Goal: Communication & Community: Answer question/provide support

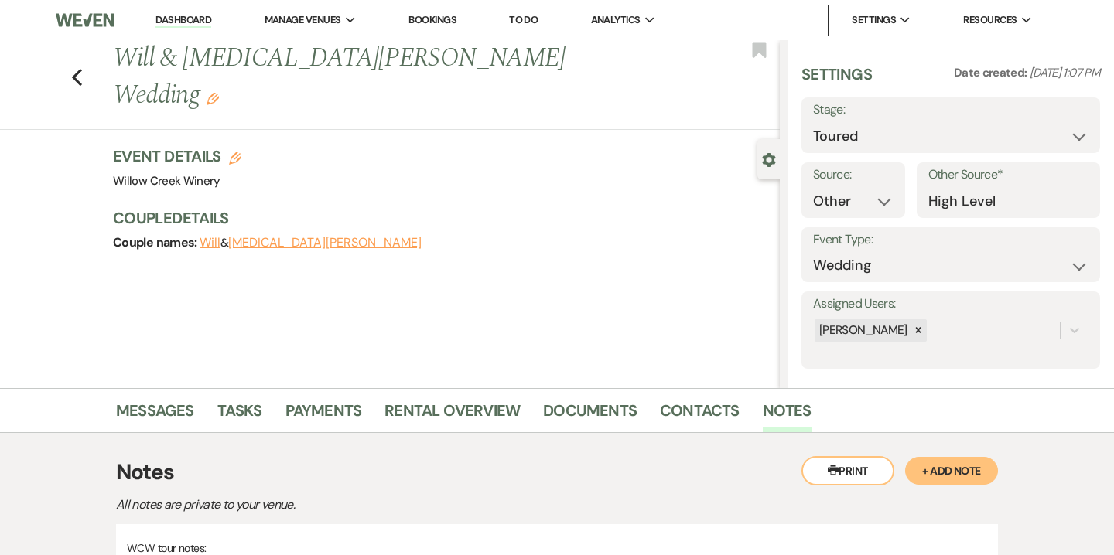
select select "5"
select select "14"
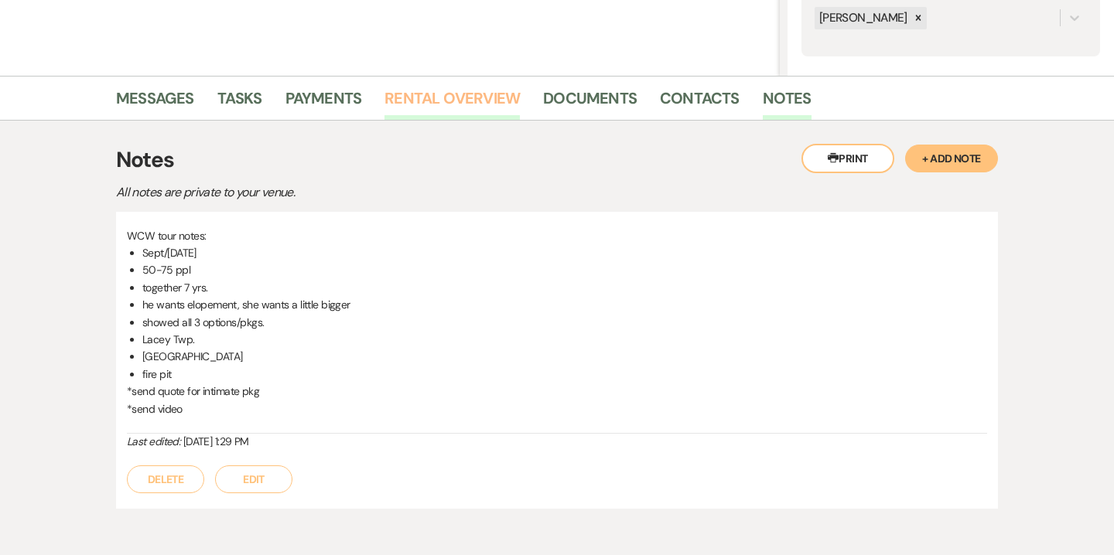
click at [460, 111] on link "Rental Overview" at bounding box center [451, 103] width 135 height 34
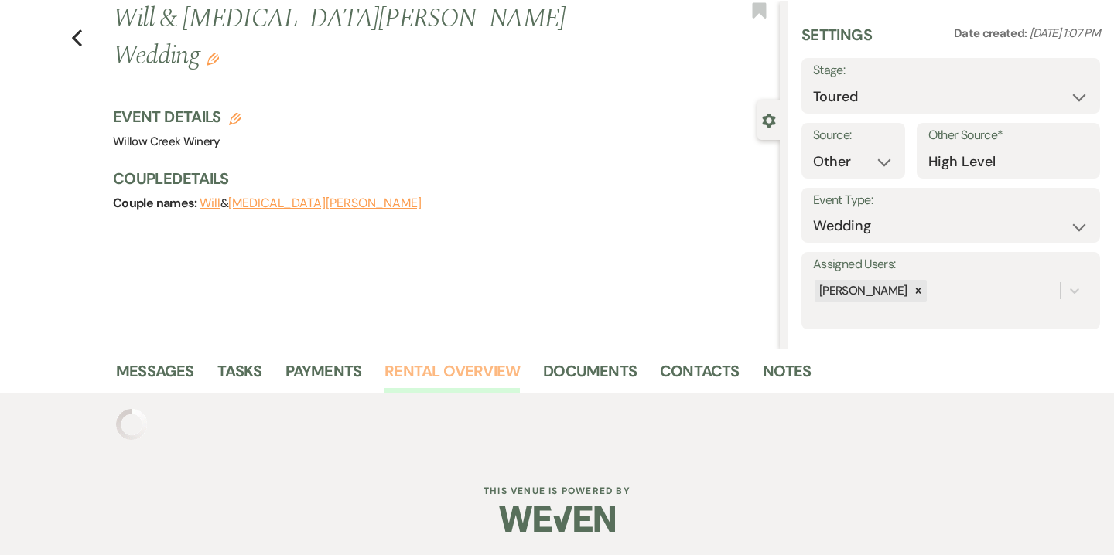
scroll to position [162, 0]
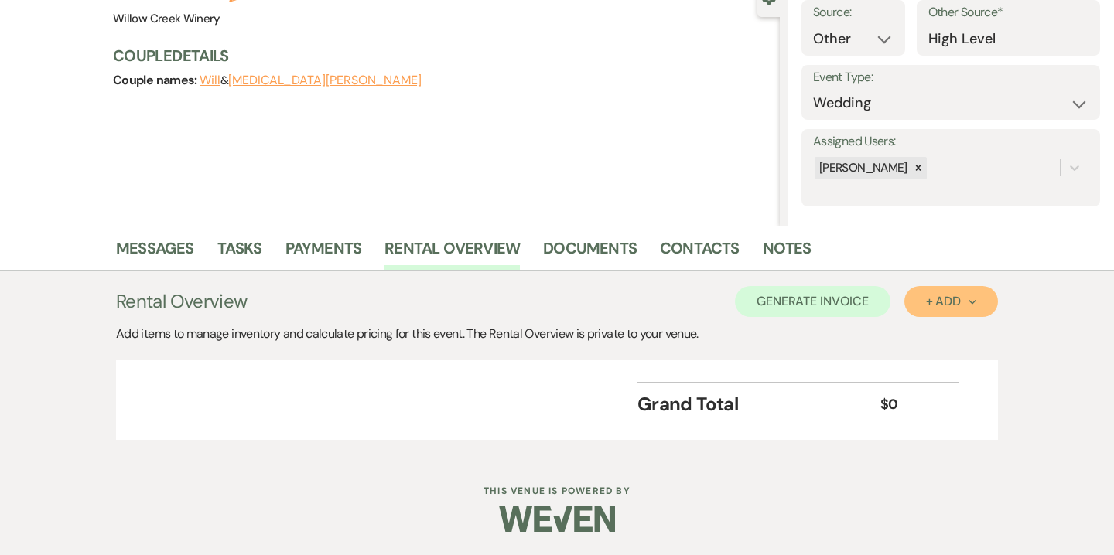
click at [971, 303] on use "button" at bounding box center [972, 302] width 7 height 5
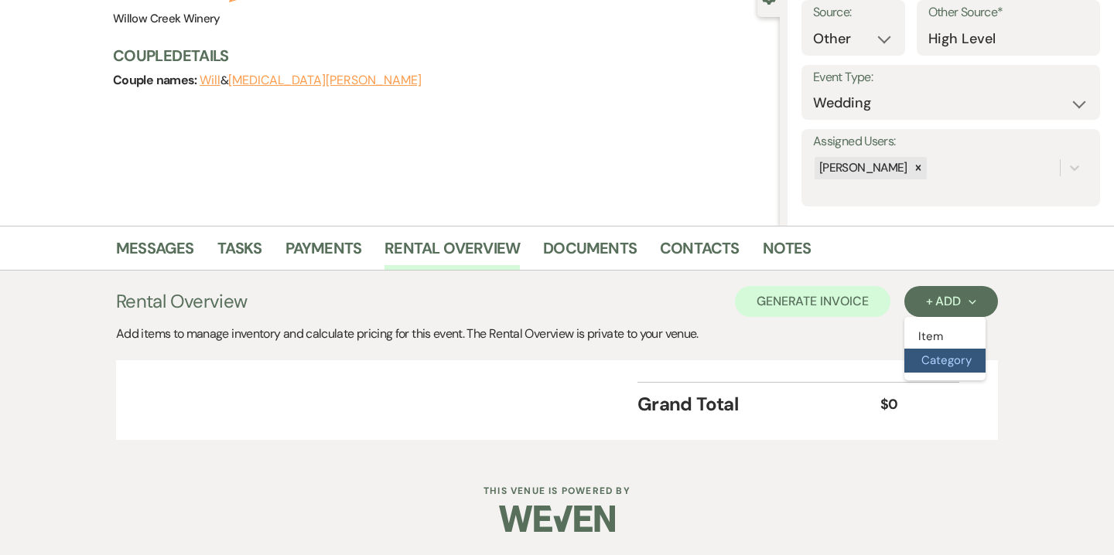
click at [932, 365] on button "Category" at bounding box center [944, 361] width 81 height 24
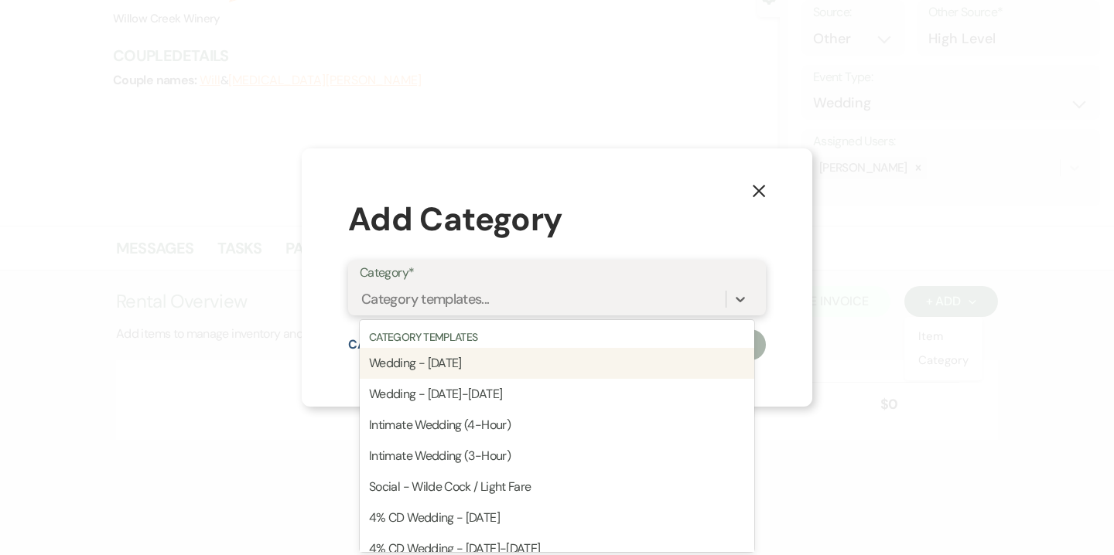
click at [555, 306] on div "Category templates..." at bounding box center [543, 298] width 366 height 27
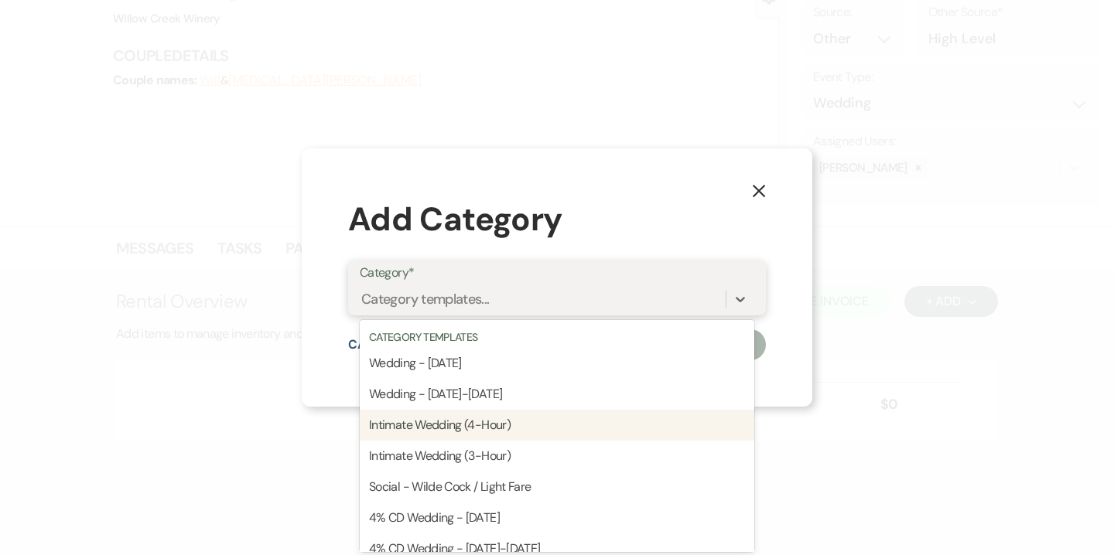
click at [532, 423] on div "Intimate Wedding (4-Hour)" at bounding box center [557, 425] width 395 height 31
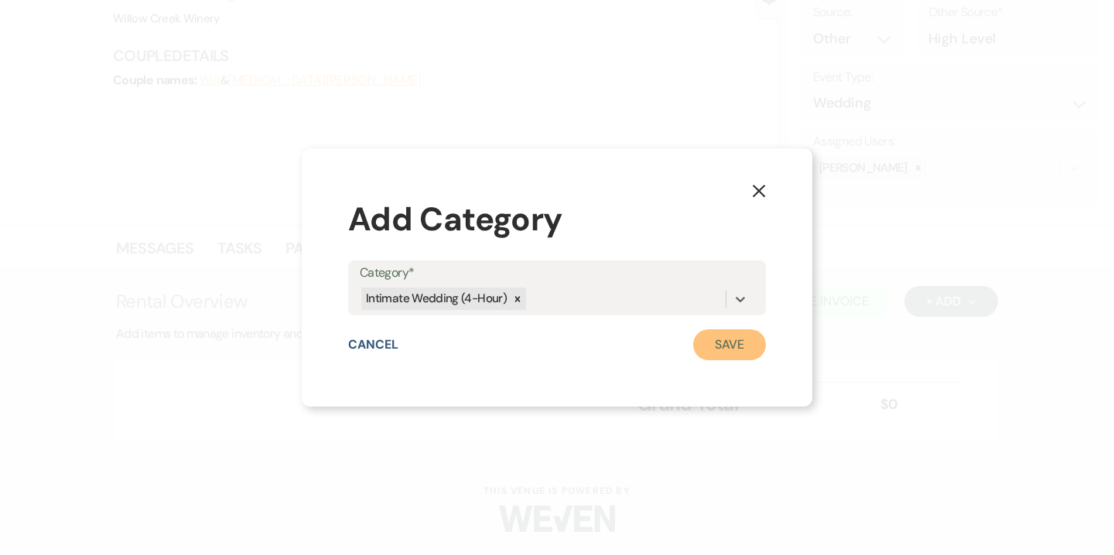
click at [723, 348] on button "Save" at bounding box center [729, 345] width 73 height 31
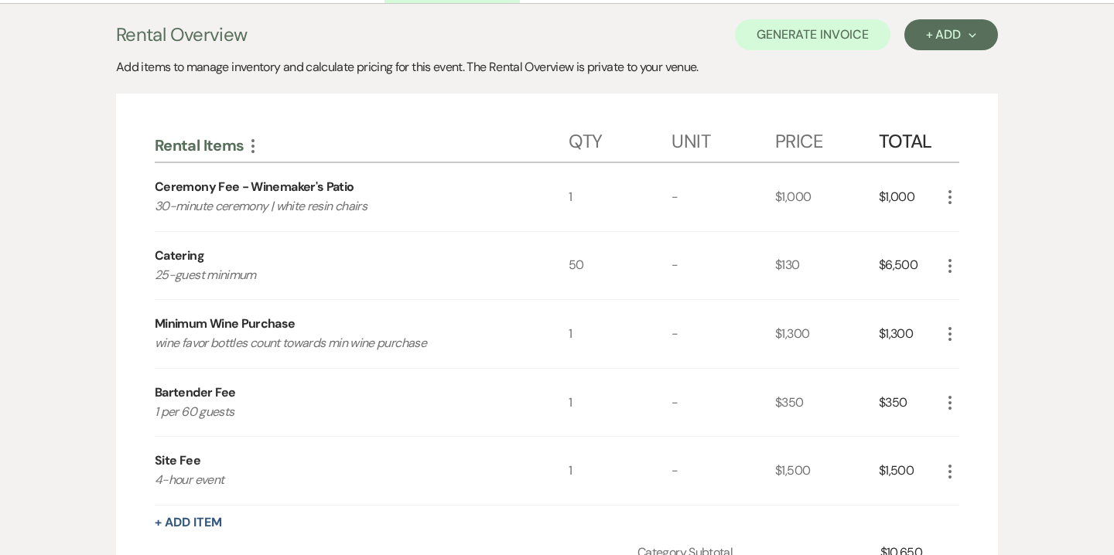
scroll to position [439, 0]
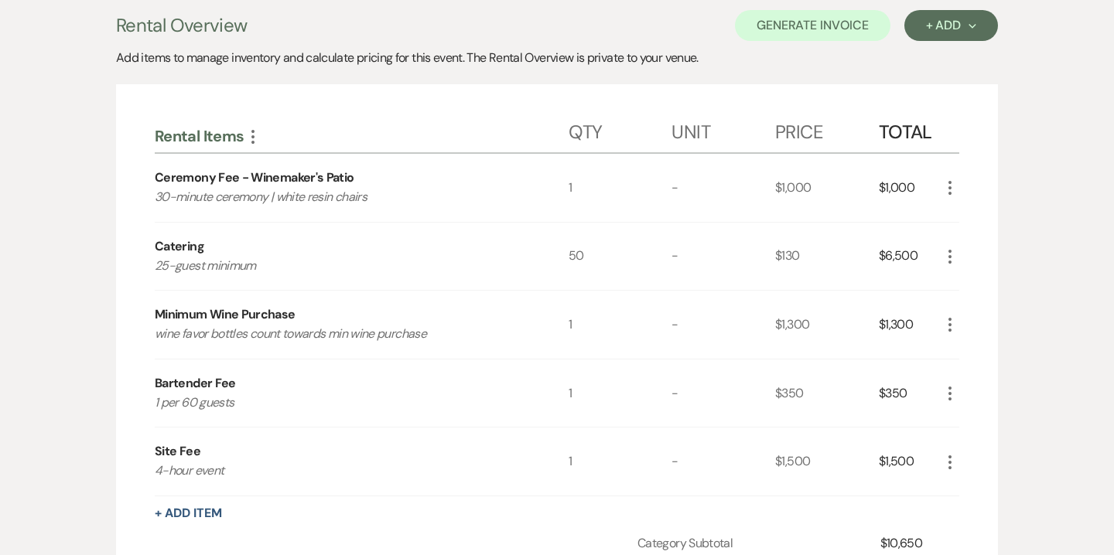
click at [951, 194] on use "button" at bounding box center [949, 188] width 3 height 14
click at [974, 218] on button "Pencil Edit" at bounding box center [981, 218] width 80 height 25
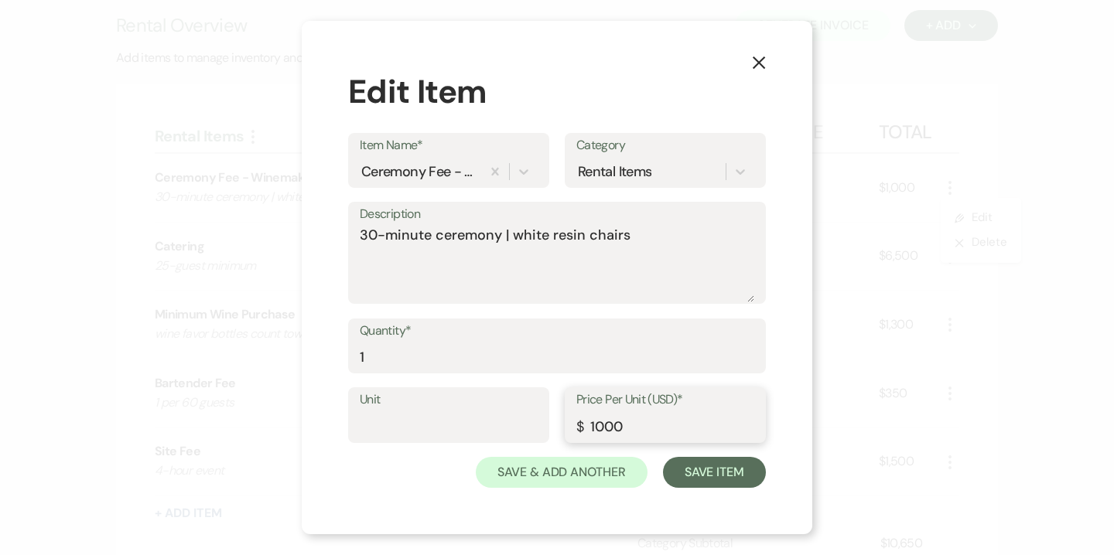
click at [603, 423] on input "1000" at bounding box center [665, 427] width 178 height 30
type input "1500"
click at [727, 468] on button "Save Item" at bounding box center [714, 472] width 103 height 31
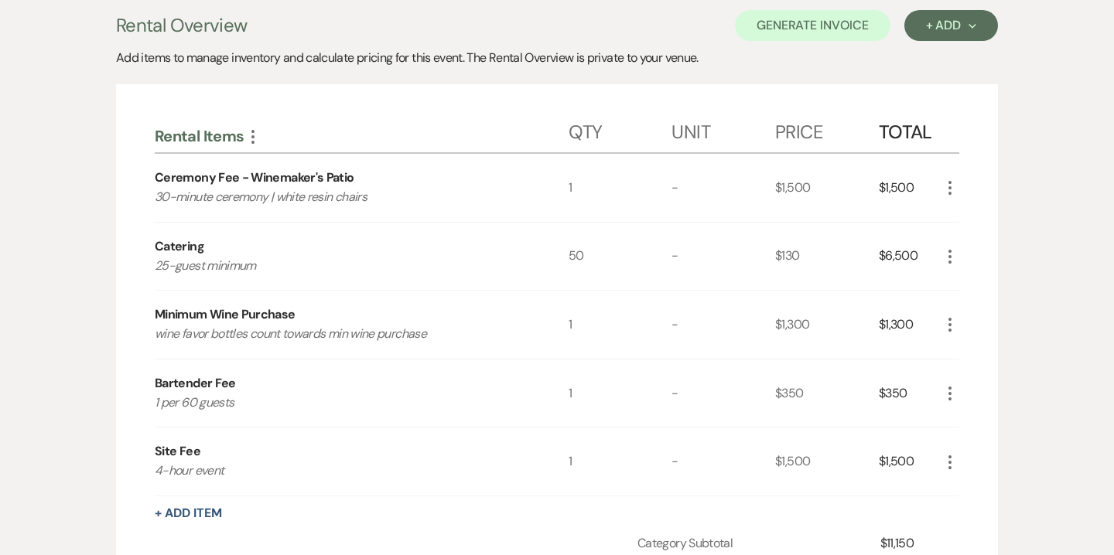
click at [950, 251] on use "button" at bounding box center [949, 257] width 3 height 14
click at [980, 278] on button "Pencil Edit" at bounding box center [981, 287] width 80 height 25
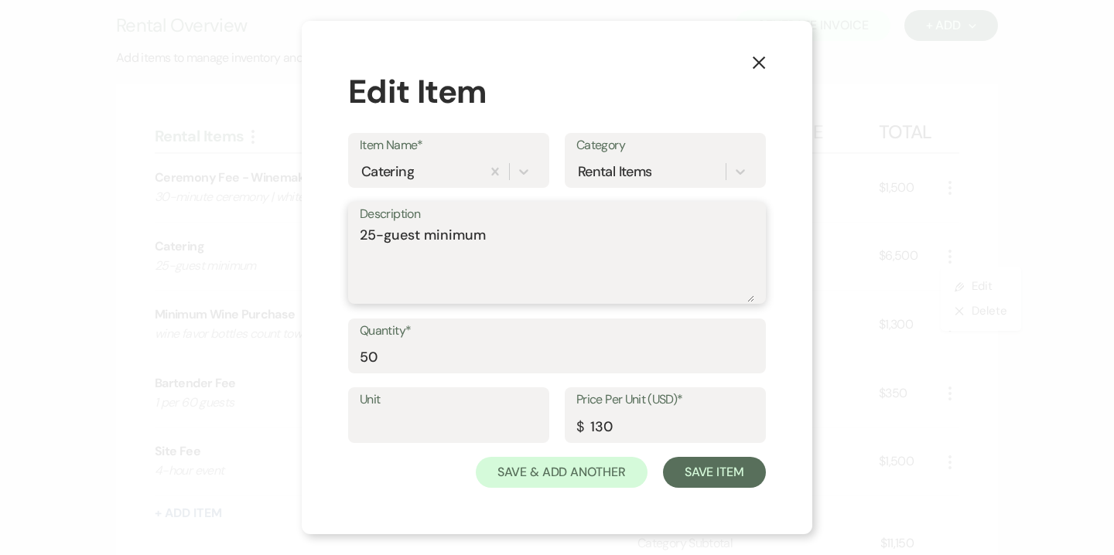
click at [401, 244] on textarea "25-guest minimum" at bounding box center [557, 263] width 395 height 77
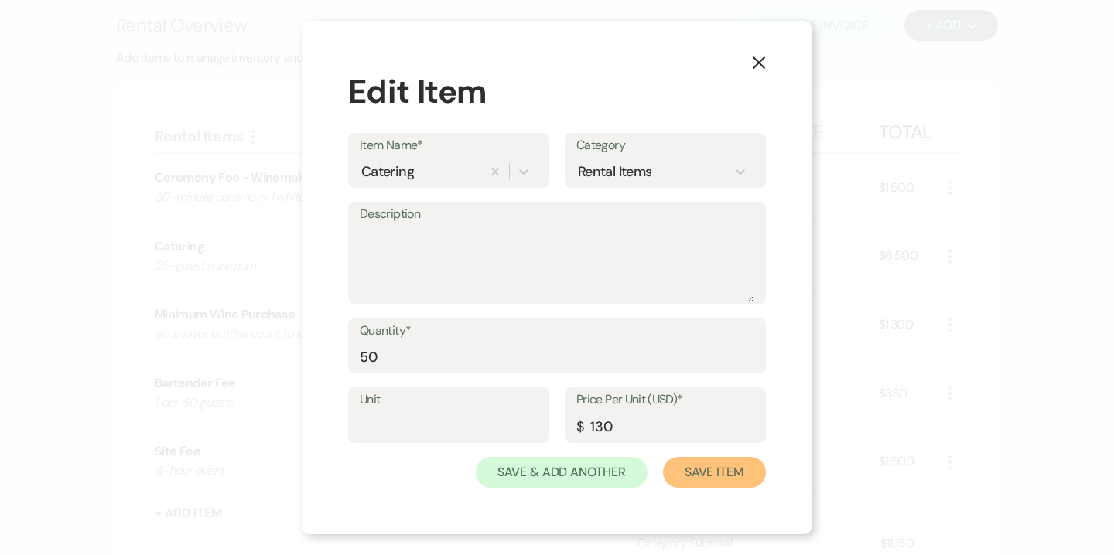
click at [699, 477] on button "Save Item" at bounding box center [714, 472] width 103 height 31
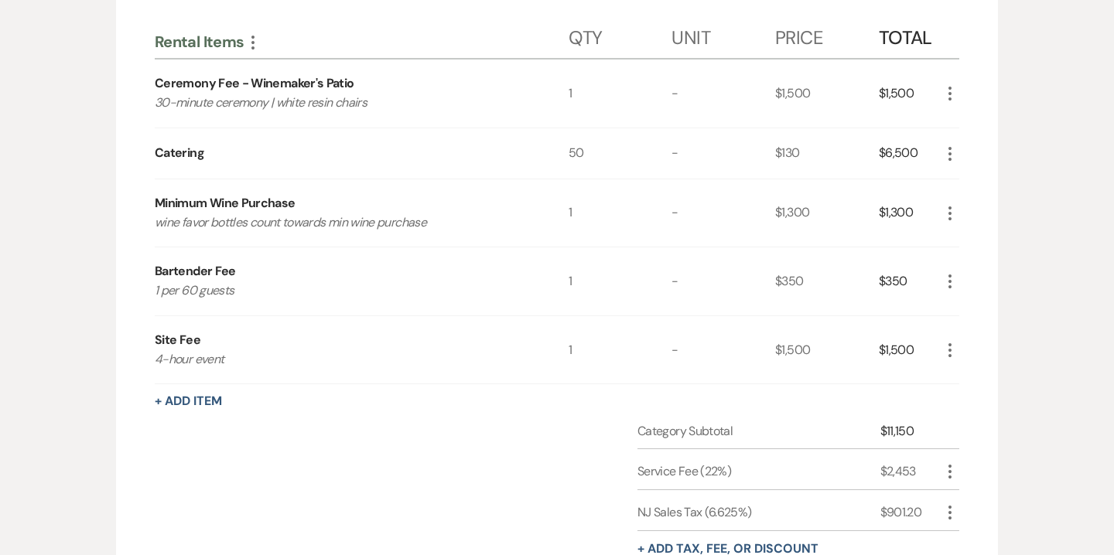
scroll to position [411, 0]
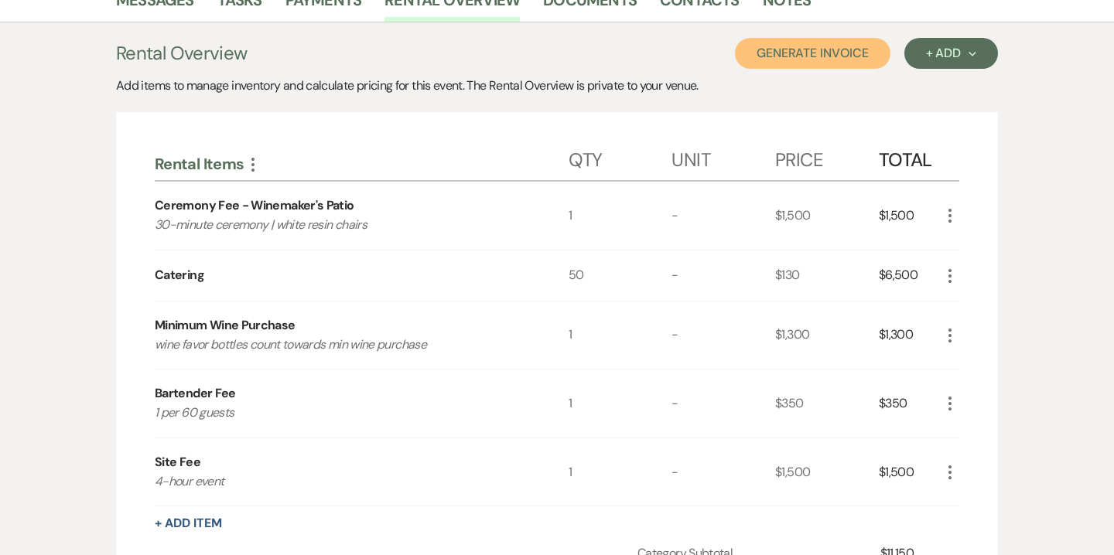
click at [857, 56] on button "Generate Invoice" at bounding box center [812, 53] width 155 height 31
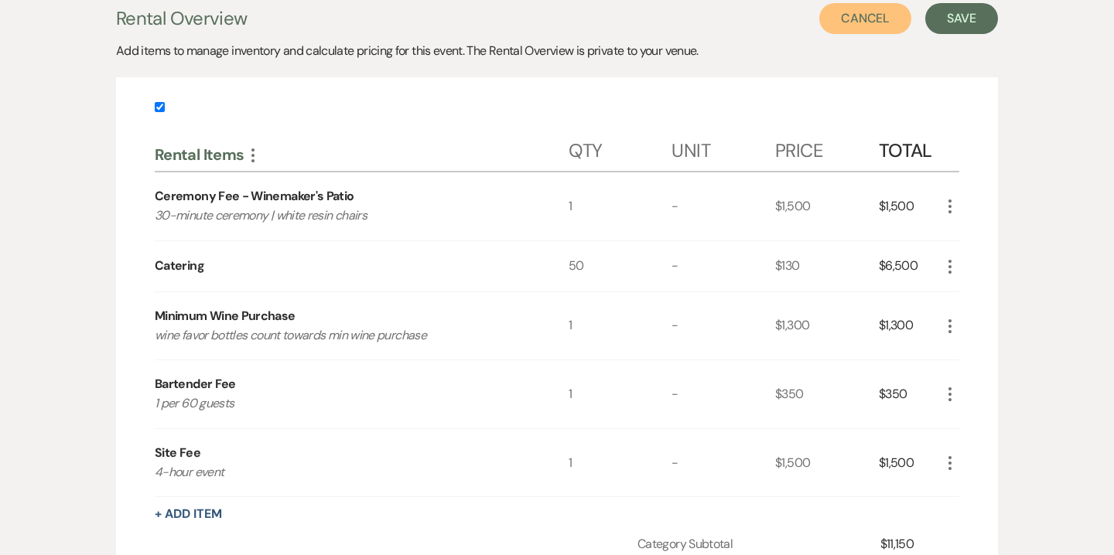
scroll to position [442, 0]
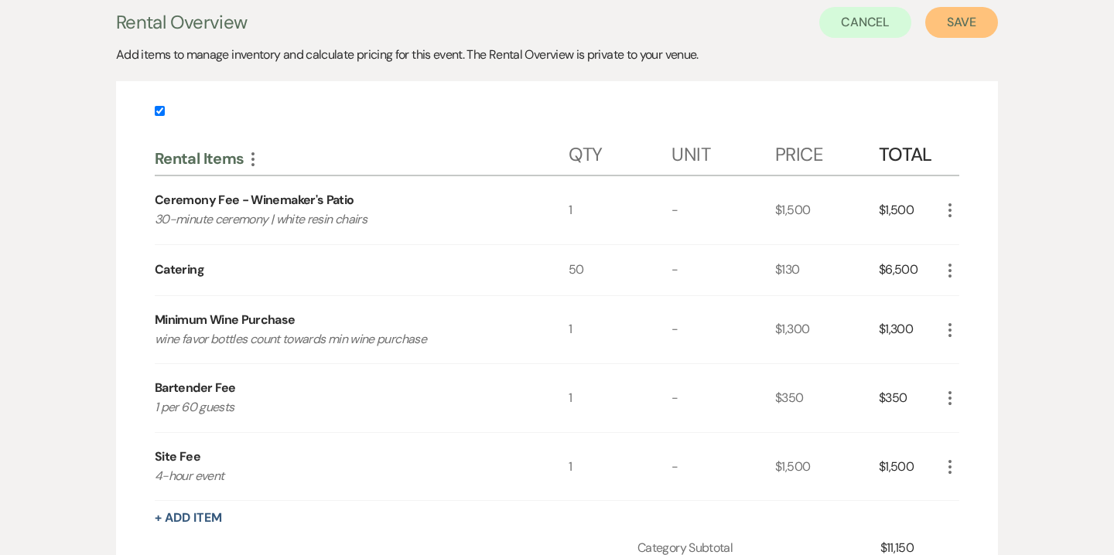
click at [966, 26] on button "Save" at bounding box center [961, 22] width 73 height 31
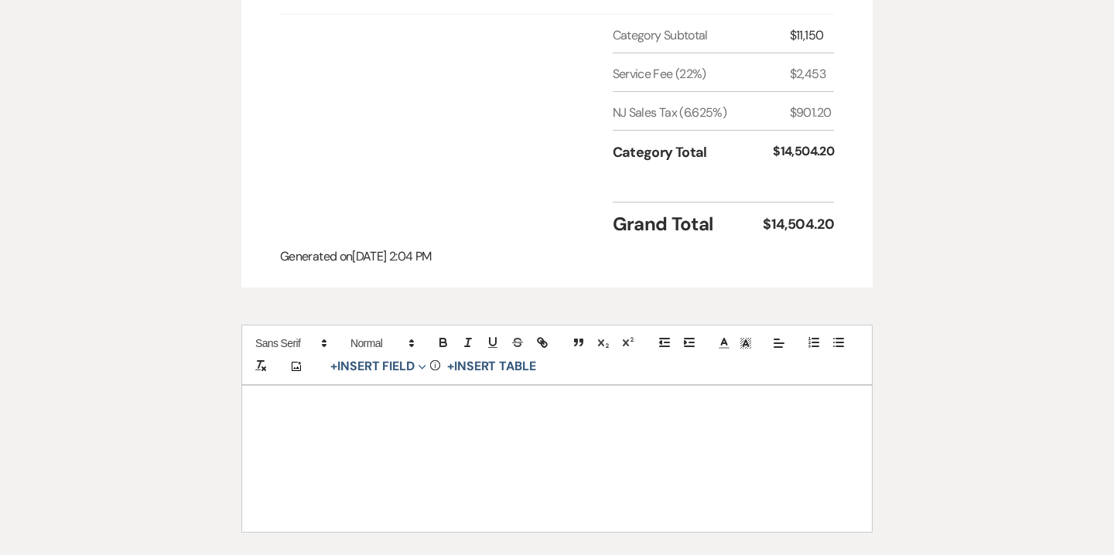
scroll to position [864, 0]
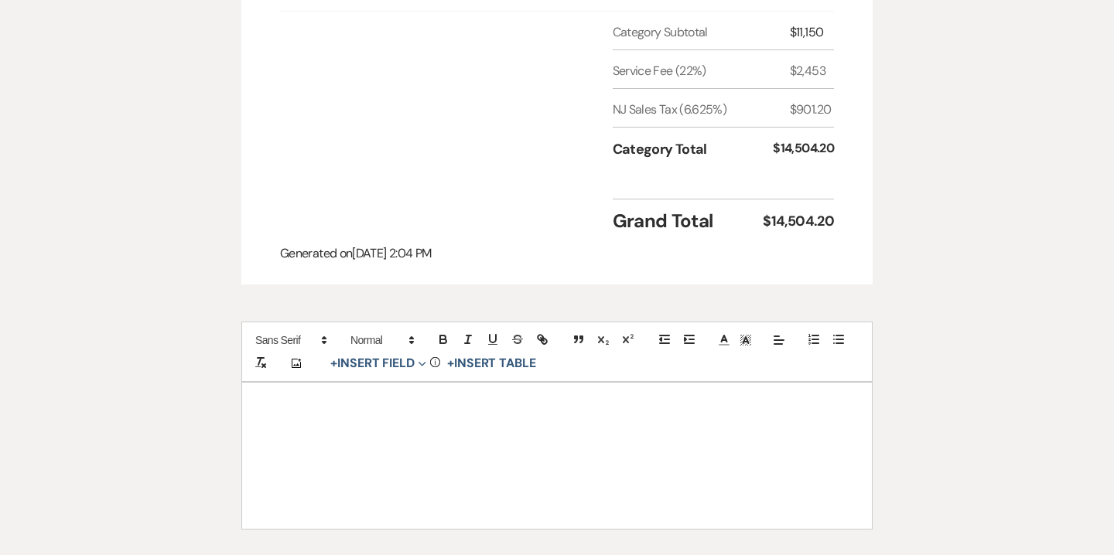
click at [619, 398] on div at bounding box center [557, 455] width 630 height 145
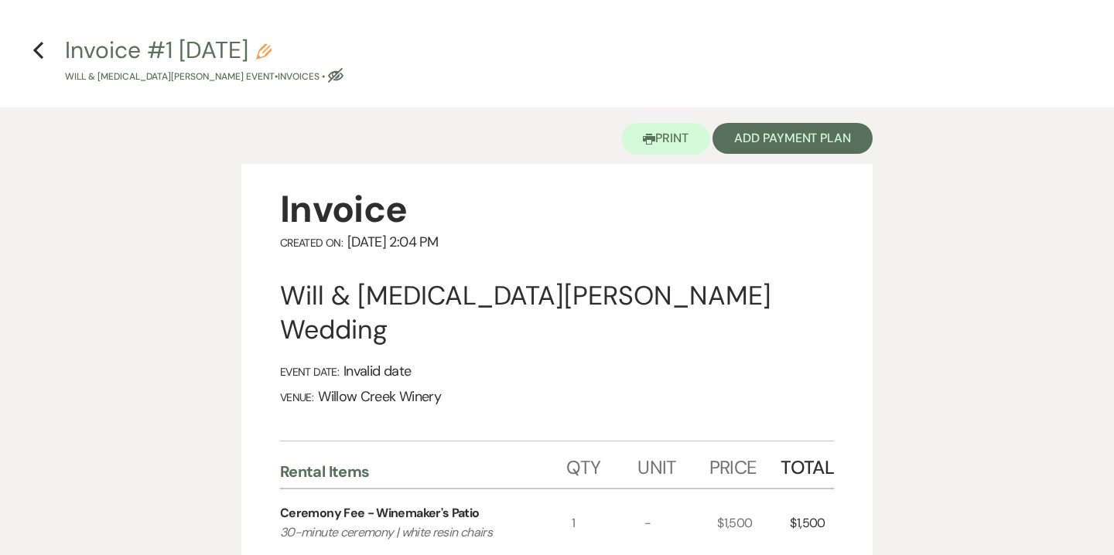
scroll to position [0, 0]
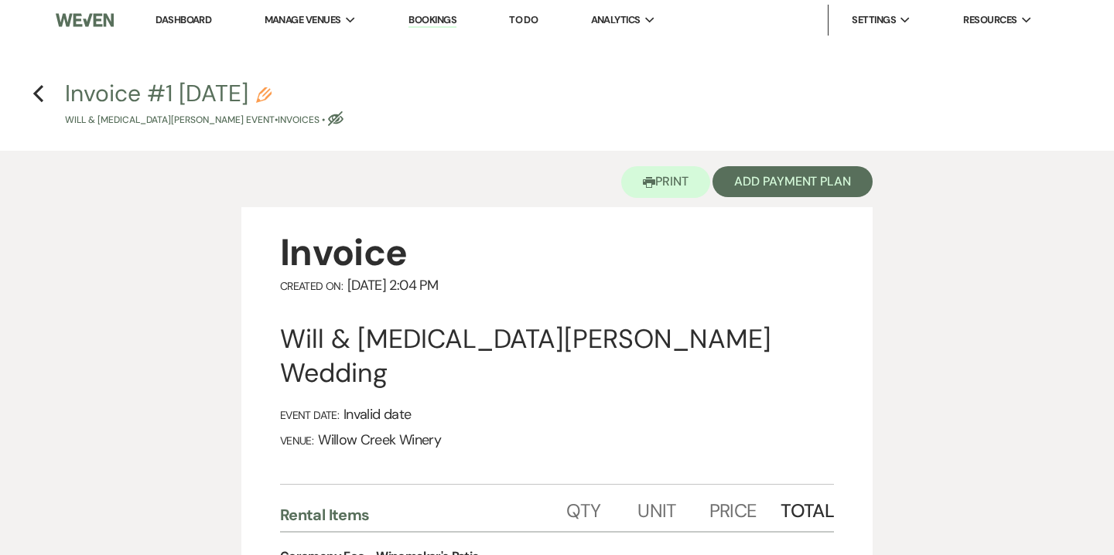
click at [272, 98] on use "button" at bounding box center [263, 94] width 15 height 15
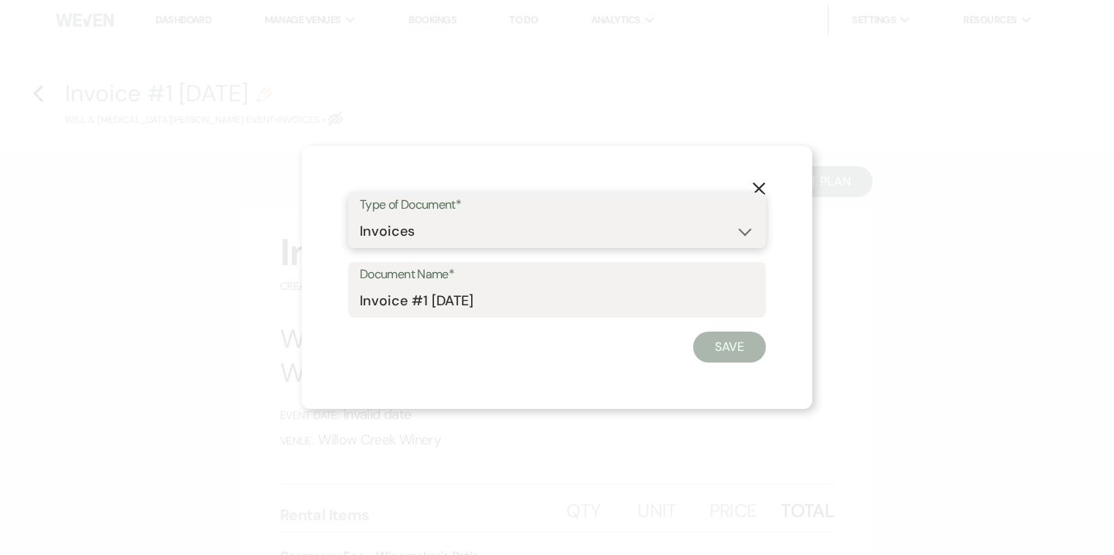
click at [381, 229] on select "Special Event Insurance Vendor Certificate of Insurance Contracts / Rental Agre…" at bounding box center [557, 232] width 395 height 30
select select "8"
click at [360, 217] on select "Special Event Insurance Vendor Certificate of Insurance Contracts / Rental Agre…" at bounding box center [557, 232] width 395 height 30
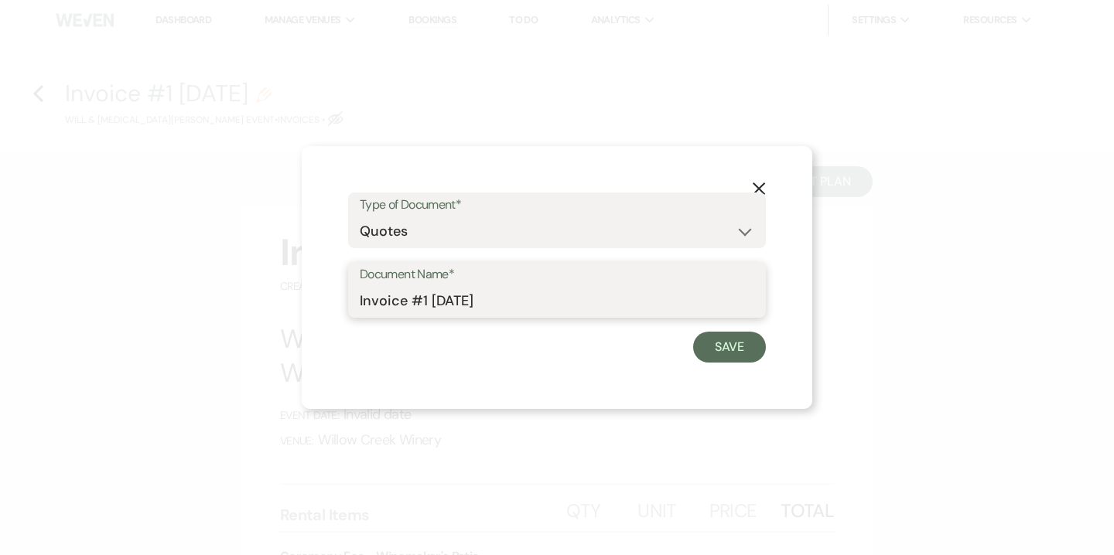
drag, startPoint x: 396, startPoint y: 303, endPoint x: 323, endPoint y: 301, distance: 72.8
click at [323, 301] on div "X Type of Document* Special Event Insurance Vendor Certificate of Insurance Con…" at bounding box center [557, 277] width 511 height 263
click at [425, 301] on input "Quote #1 9-18-2025" at bounding box center [557, 301] width 395 height 30
click at [516, 302] on input "Quote #1 (9-18-2025" at bounding box center [557, 301] width 395 height 30
type input "Quote #1 (9-18-2025) - 4-hour intimate | 50 guests"
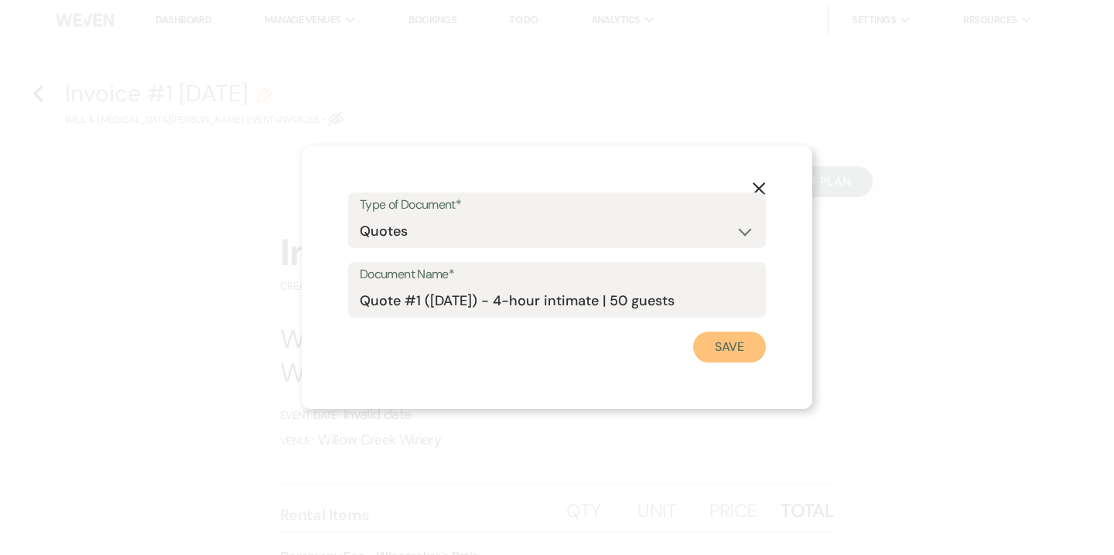
click at [731, 345] on button "Save" at bounding box center [729, 347] width 73 height 31
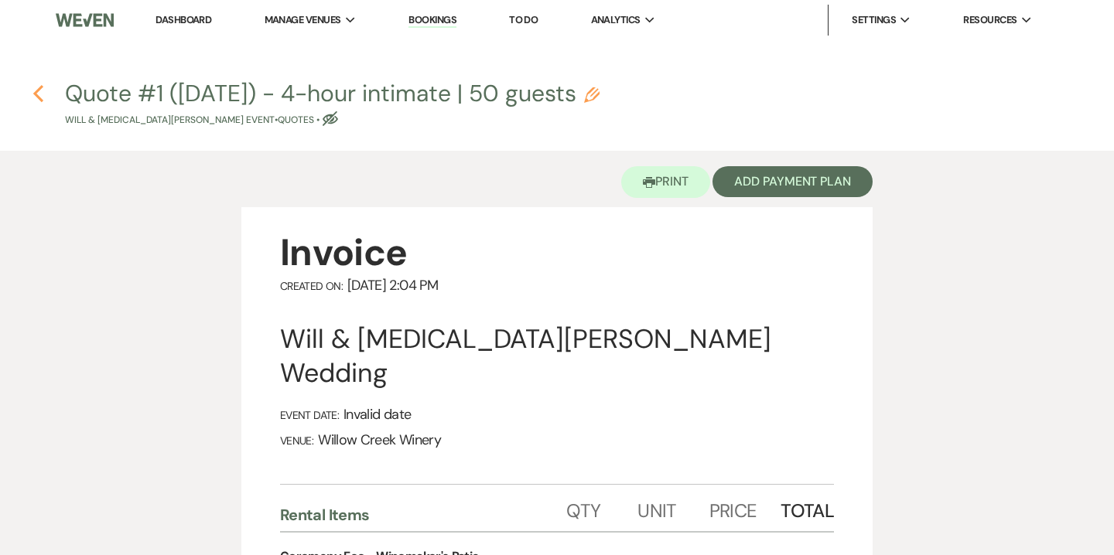
click at [38, 96] on use "button" at bounding box center [38, 93] width 10 height 17
select select "5"
select select "14"
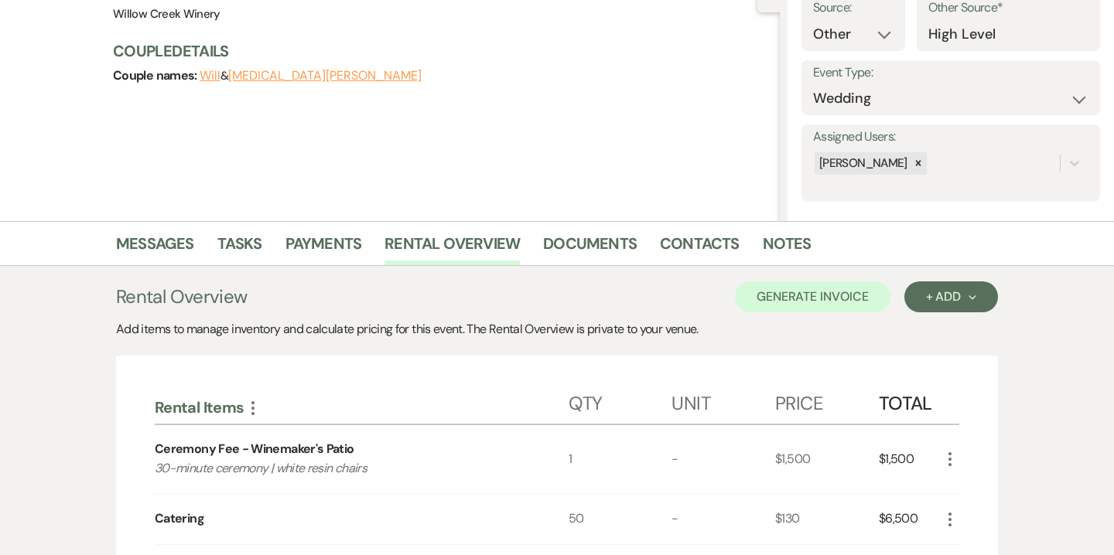
scroll to position [166, 0]
click at [185, 245] on link "Messages" at bounding box center [155, 249] width 78 height 34
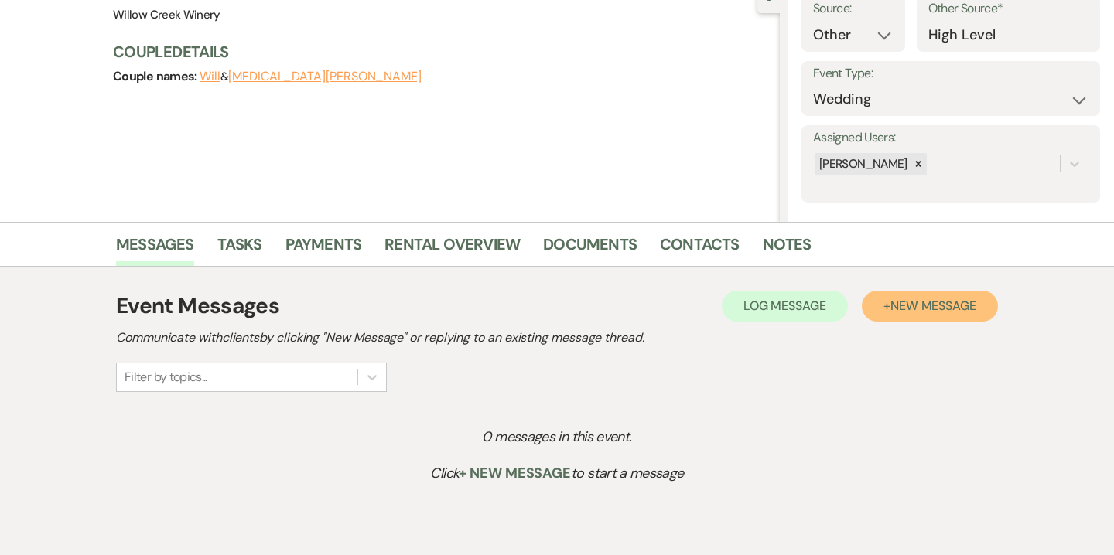
click at [951, 304] on span "New Message" at bounding box center [933, 306] width 86 height 16
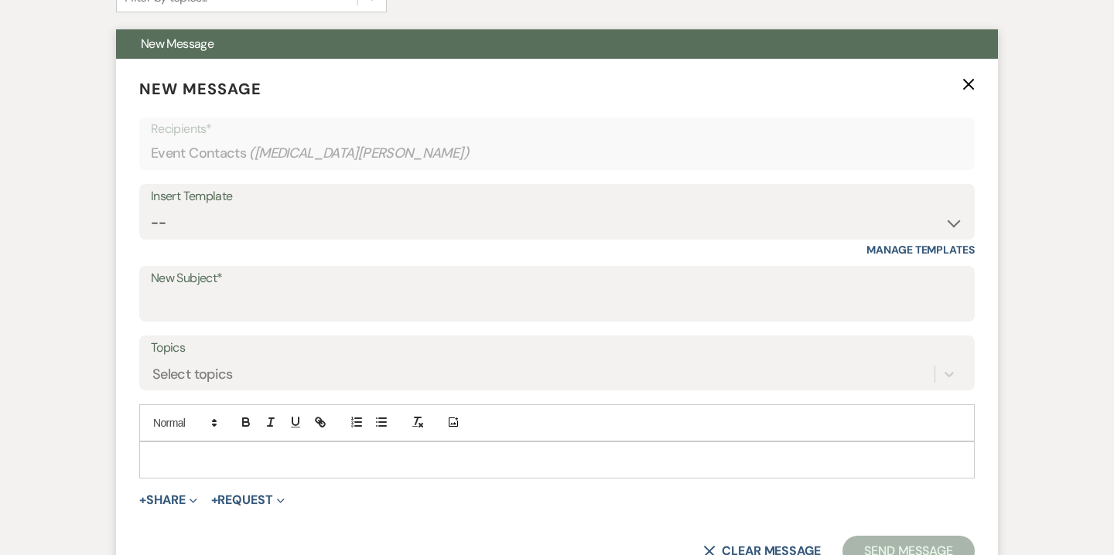
scroll to position [547, 0]
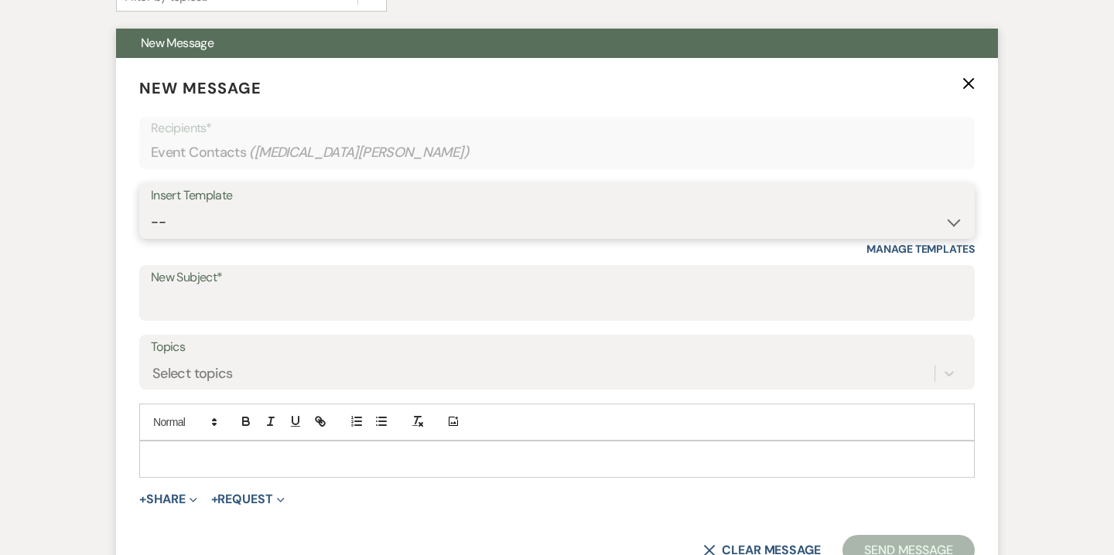
click at [527, 207] on select "-- Weven Planning Portal Introduction (Booked Events) 6-Month Check-in Review R…" at bounding box center [557, 222] width 812 height 30
select select "3669"
click at [151, 207] on select "-- Weven Planning Portal Introduction (Booked Events) 6-Month Check-in Review R…" at bounding box center [557, 222] width 812 height 30
type input "So Nice to Meet You!"
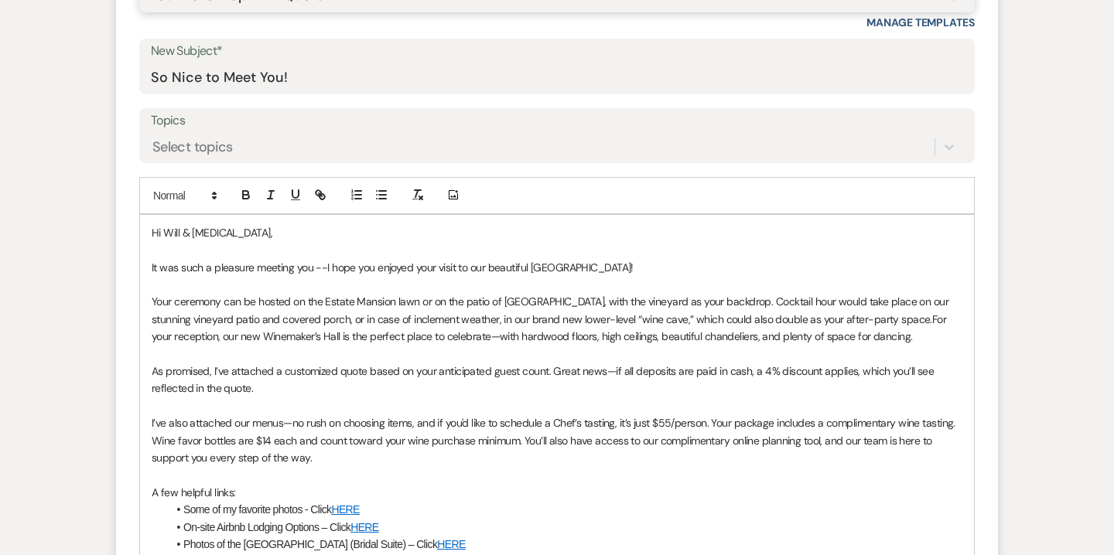
scroll to position [771, 0]
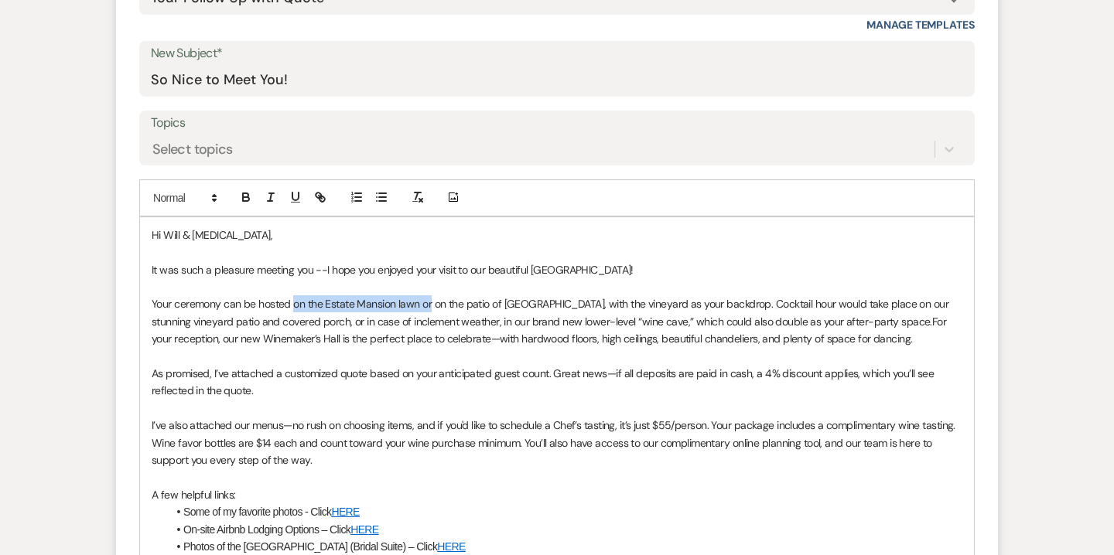
drag, startPoint x: 431, startPoint y: 305, endPoint x: 291, endPoint y: 304, distance: 140.0
click at [291, 304] on span "Your ceremony can be hosted on the Estate Mansion lawn or on the patio of Winem…" at bounding box center [552, 312] width 800 height 31
click at [673, 302] on span "Your ceremony can be hosted on the patio of Winemaker’s Hall, with the vineyard…" at bounding box center [547, 312] width 790 height 31
drag, startPoint x: 821, startPoint y: 302, endPoint x: 849, endPoint y: 306, distance: 28.1
click at [849, 306] on span "Your ceremony can be hosted on the patio of Winemaker’s Hall, with the vineyard…" at bounding box center [557, 312] width 810 height 31
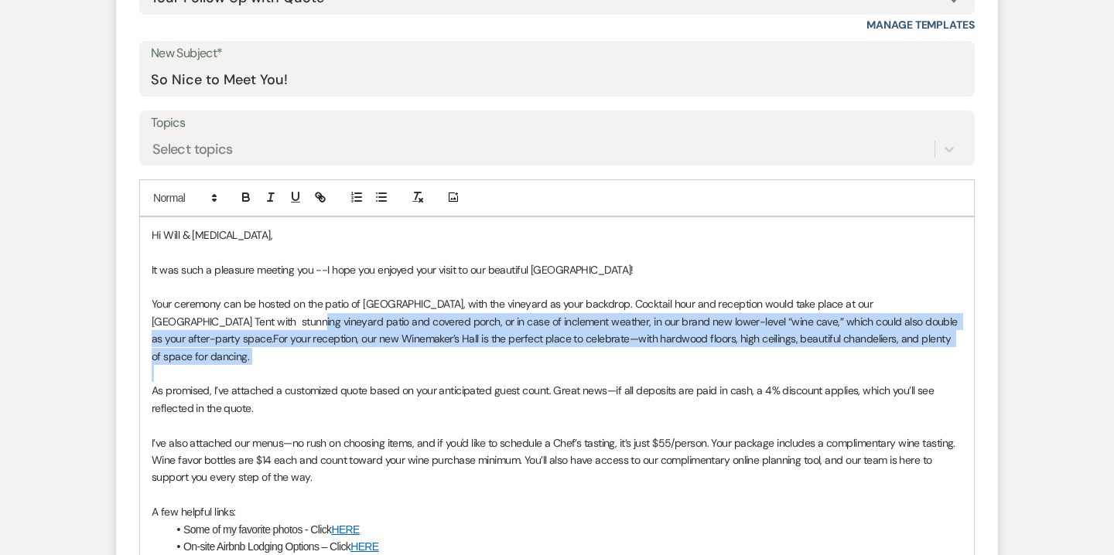
drag, startPoint x: 245, startPoint y: 320, endPoint x: 254, endPoint y: 366, distance: 46.4
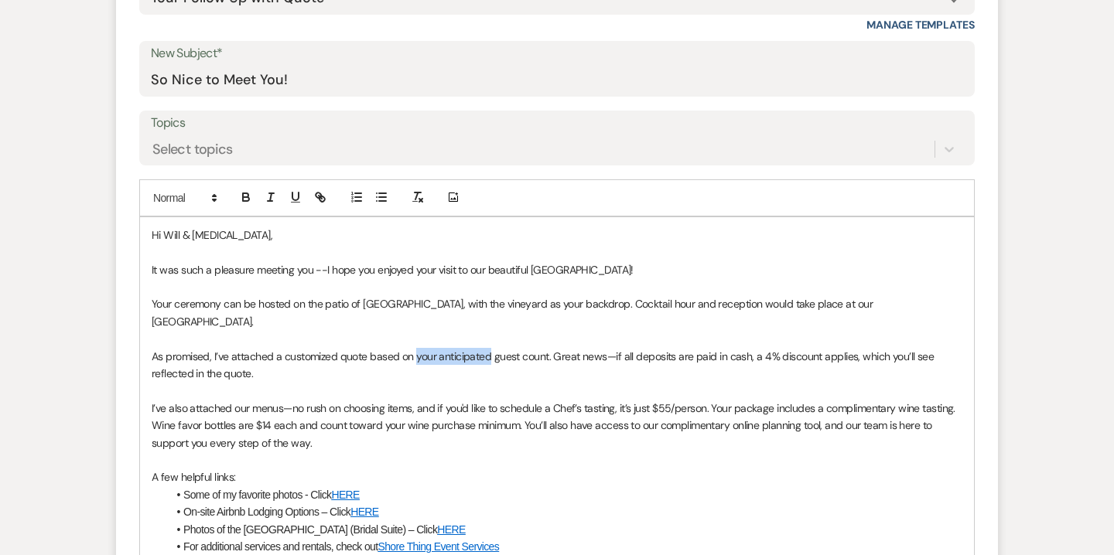
drag, startPoint x: 417, startPoint y: 357, endPoint x: 491, endPoint y: 352, distance: 74.4
click at [491, 352] on span "As promised, I’ve attached a customized quote based on your anticipated guest c…" at bounding box center [544, 365] width 785 height 31
drag, startPoint x: 463, startPoint y: 357, endPoint x: 469, endPoint y: 367, distance: 11.8
click at [469, 371] on p "As promised, I’ve attached a customized quote based on 50 guests count. Great n…" at bounding box center [557, 365] width 811 height 35
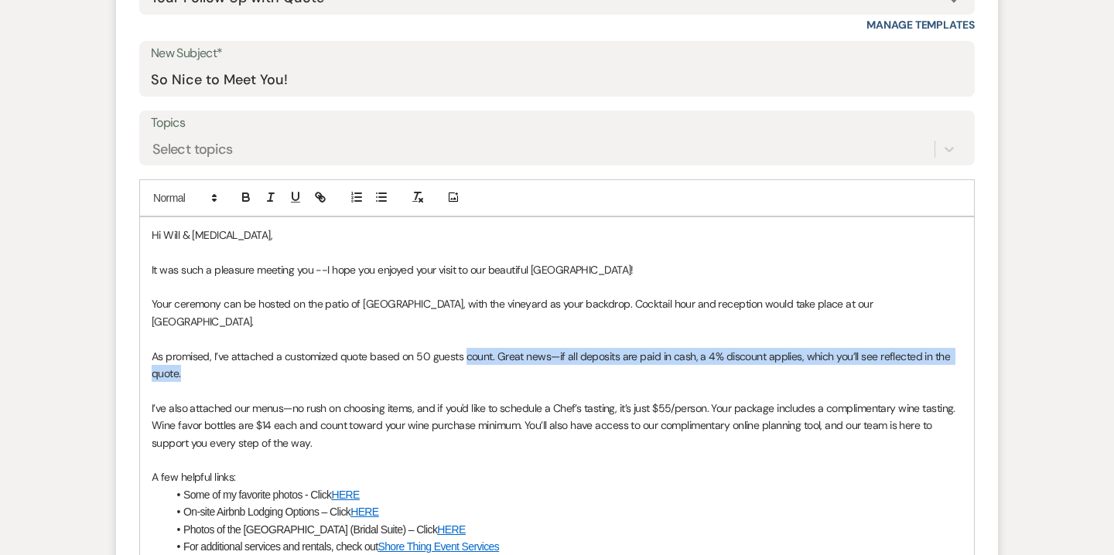
drag, startPoint x: 465, startPoint y: 356, endPoint x: 473, endPoint y: 377, distance: 22.6
click at [473, 377] on p "As promised, I’ve attached a customized quote based on 50 guests count. Great n…" at bounding box center [557, 365] width 811 height 35
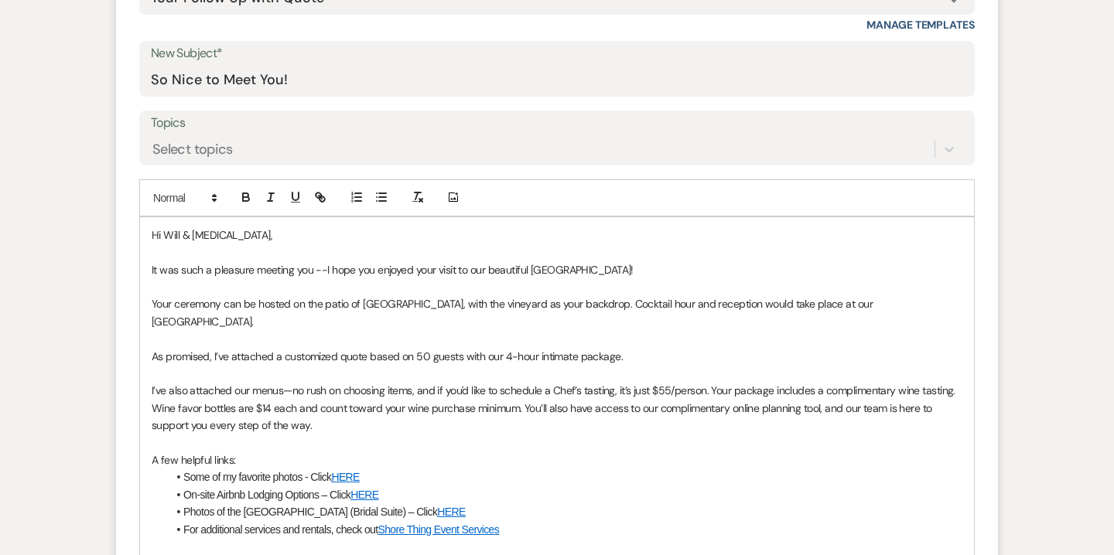
click at [504, 354] on span "As promised, I’ve attached a customized quote based on 50 guests with our 4-hou…" at bounding box center [387, 357] width 471 height 14
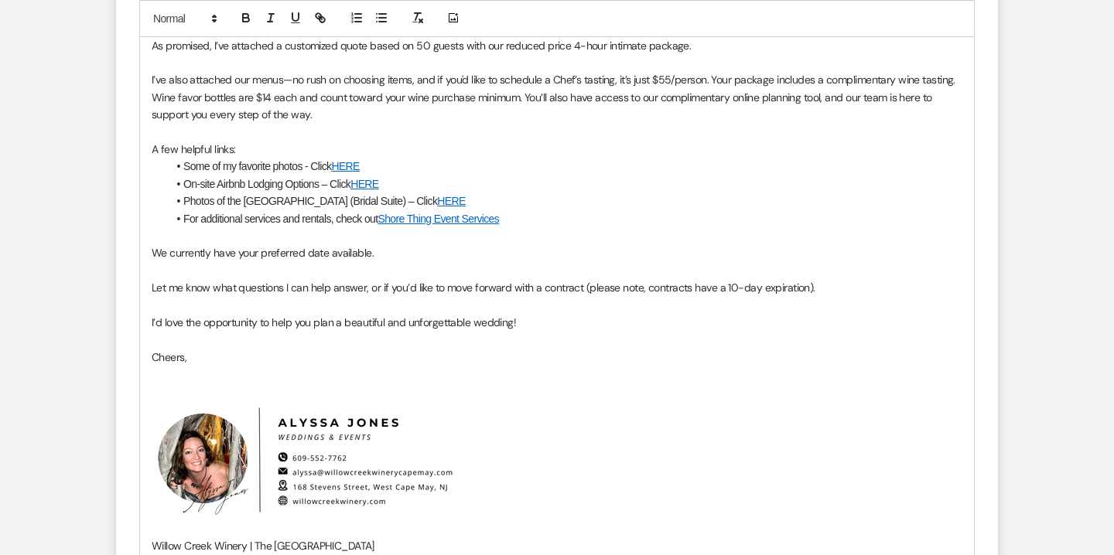
scroll to position [1087, 0]
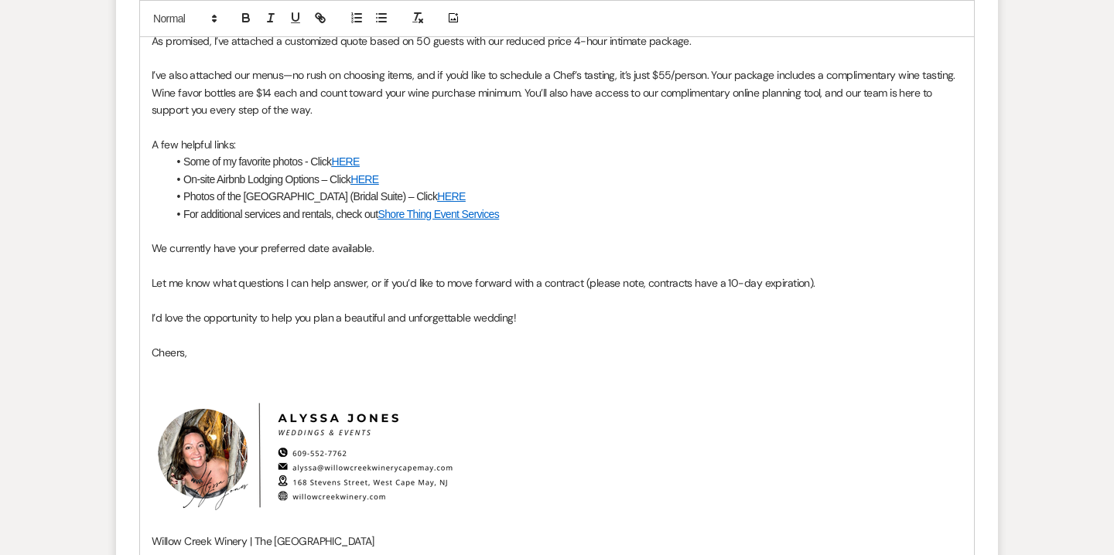
click at [511, 211] on li "For additional services and rentals, check out Shore Thing Event Services" at bounding box center [564, 214] width 795 height 17
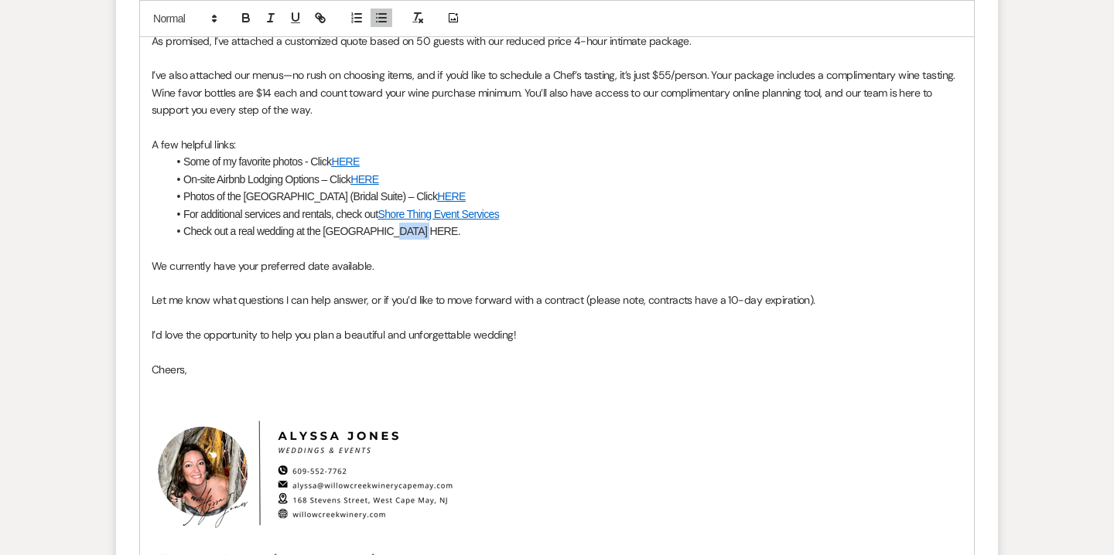
drag, startPoint x: 381, startPoint y: 231, endPoint x: 415, endPoint y: 231, distance: 34.0
click at [415, 231] on li "Check out a real wedding at the Vineyard Bar HERE." at bounding box center [564, 231] width 795 height 17
click at [322, 19] on line "button" at bounding box center [320, 17] width 3 height 3
paste input "https://drive.google.com/file/d/1jOA3xWbZfnr5kRm6Q2pA4ldjN1X0WgLz/view?usp=shar…"
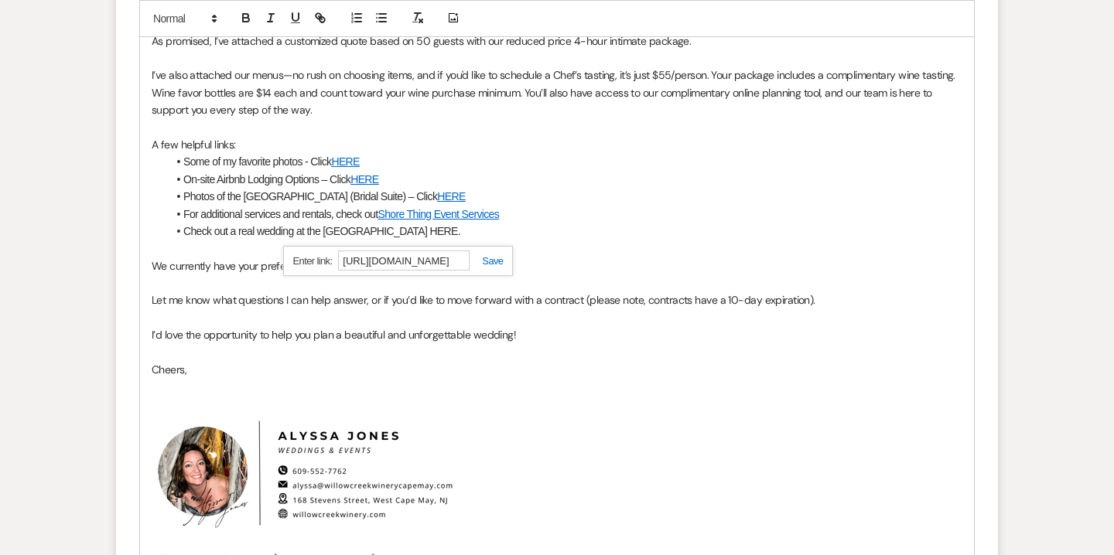
type input "https://drive.google.com/file/d/1jOA3xWbZfnr5kRm6Q2pA4ldjN1X0WgLz/view?usp=shar…"
click at [499, 260] on link at bounding box center [486, 261] width 33 height 12
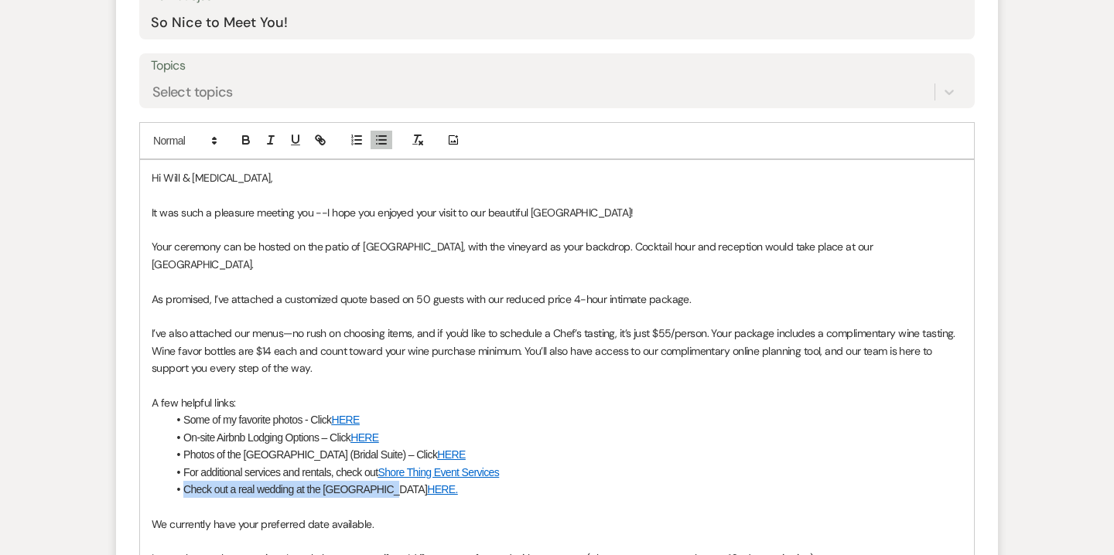
scroll to position [843, 0]
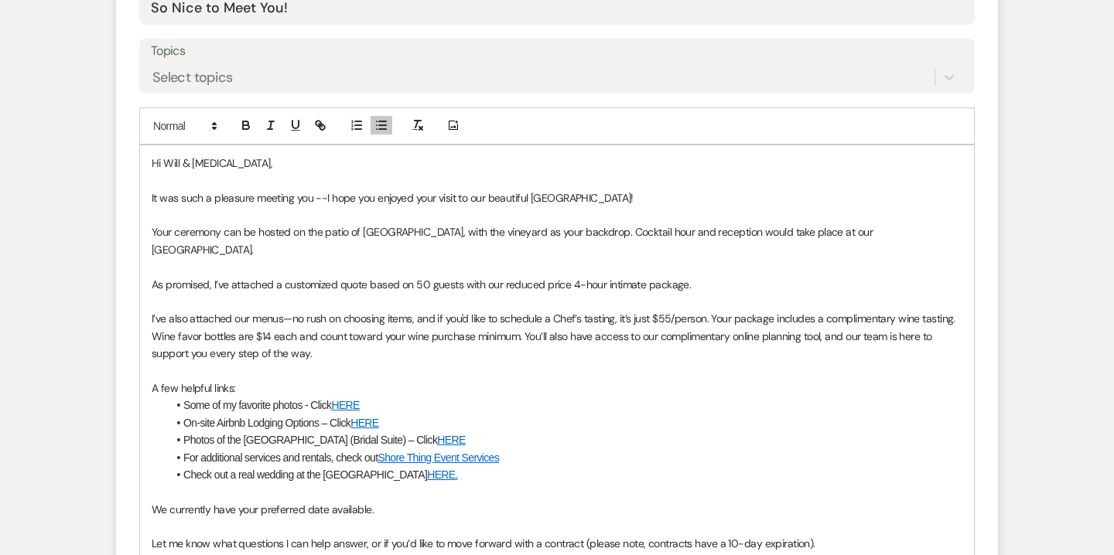
click at [465, 473] on li "Check out a real wedding at the Vineyard Bar HERE." at bounding box center [564, 474] width 795 height 17
drag, startPoint x: 416, startPoint y: 480, endPoint x: 184, endPoint y: 477, distance: 232.1
click at [184, 477] on li "Check out a real wedding at the Vineyard Bar HERE." at bounding box center [564, 474] width 795 height 17
copy li "Check out a real wedding at the Vineyard Bar HERE."
click at [183, 404] on span "Some of my favorite photos - Click" at bounding box center [257, 405] width 148 height 12
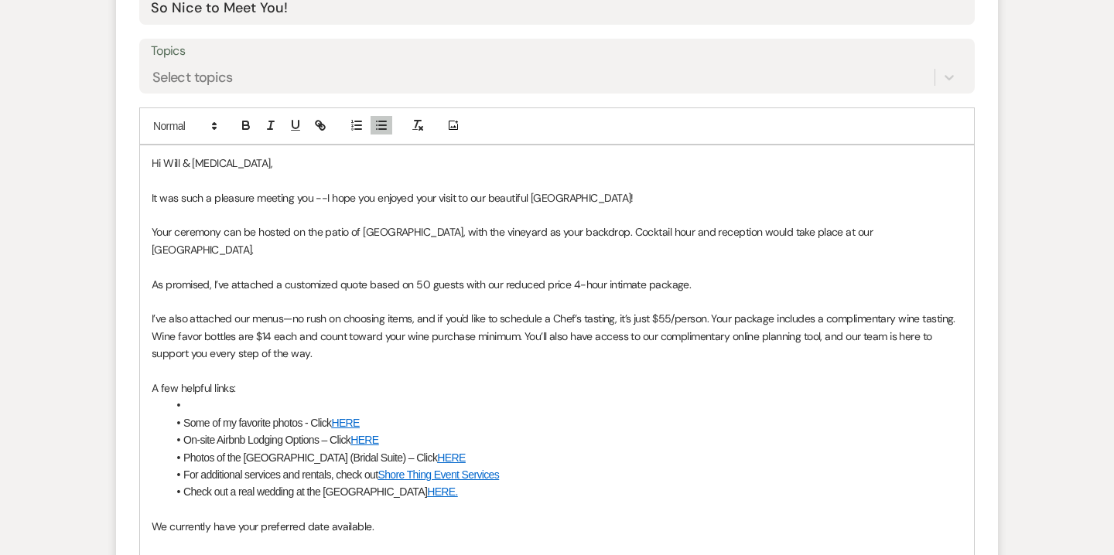
click at [192, 399] on li at bounding box center [564, 405] width 795 height 17
click at [272, 497] on li "Check out a real wedding at the Vineyard Bar HERE." at bounding box center [564, 491] width 795 height 17
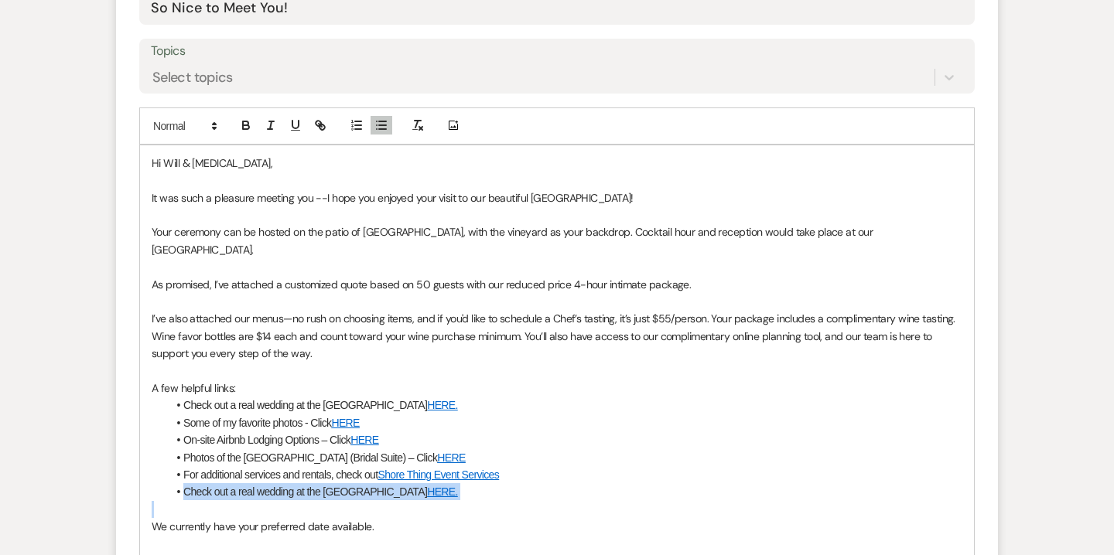
click at [272, 497] on li "Check out a real wedding at the Vineyard Bar HERE." at bounding box center [564, 491] width 795 height 17
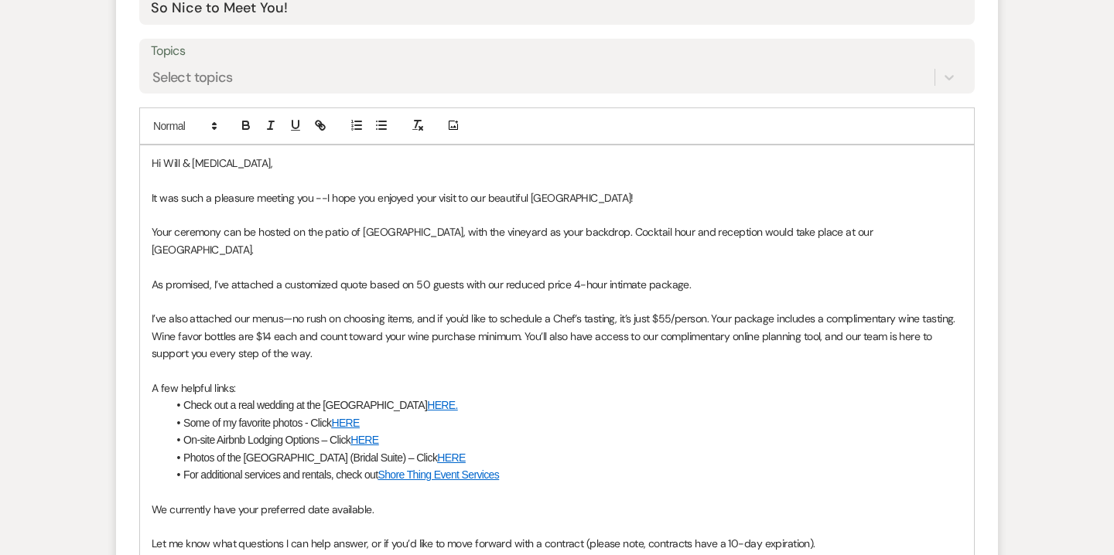
click at [285, 424] on span "Some of my favorite photos - Click" at bounding box center [257, 423] width 148 height 12
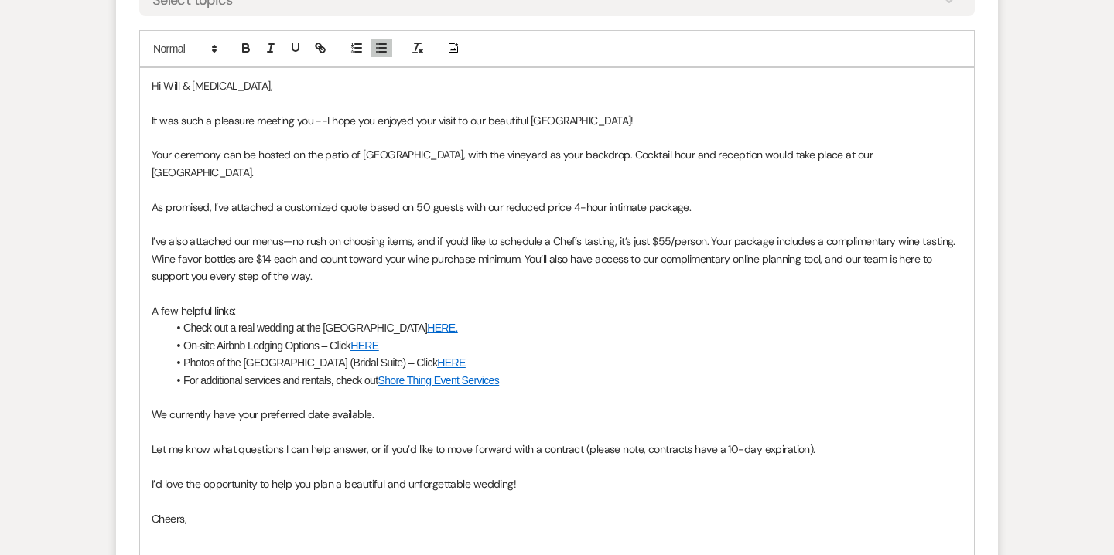
scroll to position [924, 0]
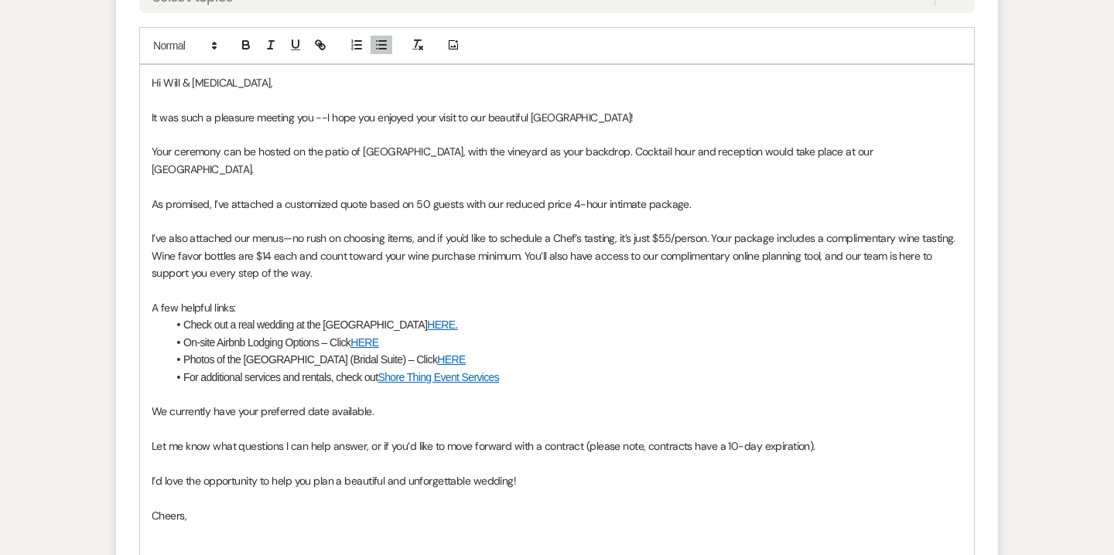
drag, startPoint x: 237, startPoint y: 412, endPoint x: 378, endPoint y: 417, distance: 140.9
click at [378, 417] on p "We currently have your preferred date available." at bounding box center [557, 411] width 811 height 17
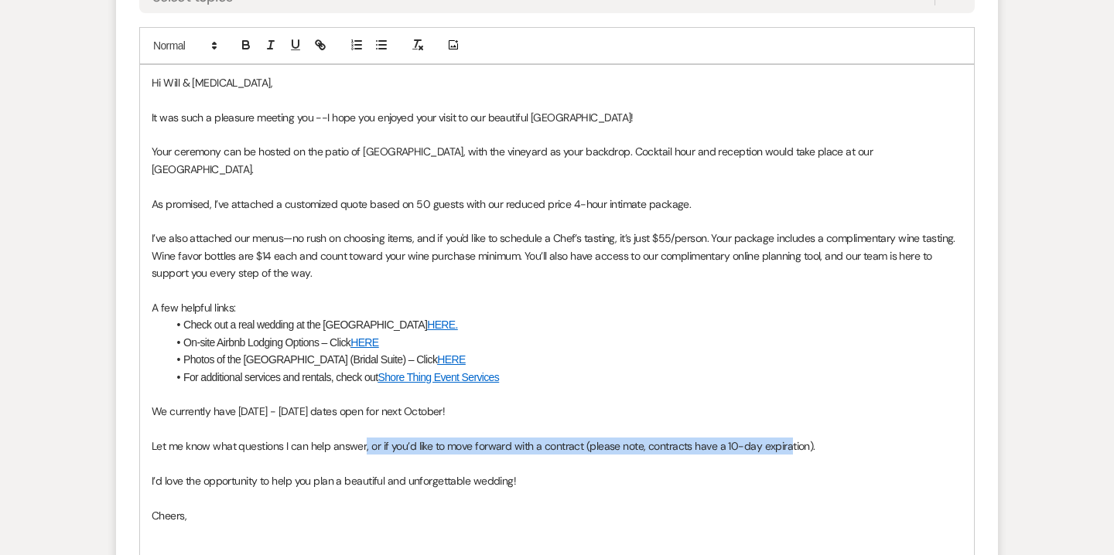
drag, startPoint x: 364, startPoint y: 446, endPoint x: 788, endPoint y: 438, distance: 424.8
click at [788, 438] on p "Let me know what questions I can help answer, or if you’d like to move forward …" at bounding box center [557, 446] width 811 height 17
drag, startPoint x: 830, startPoint y: 449, endPoint x: 364, endPoint y: 451, distance: 466.5
click at [364, 451] on p "Let me know what questions I can help answer, or if you’d like to move forward …" at bounding box center [557, 446] width 811 height 17
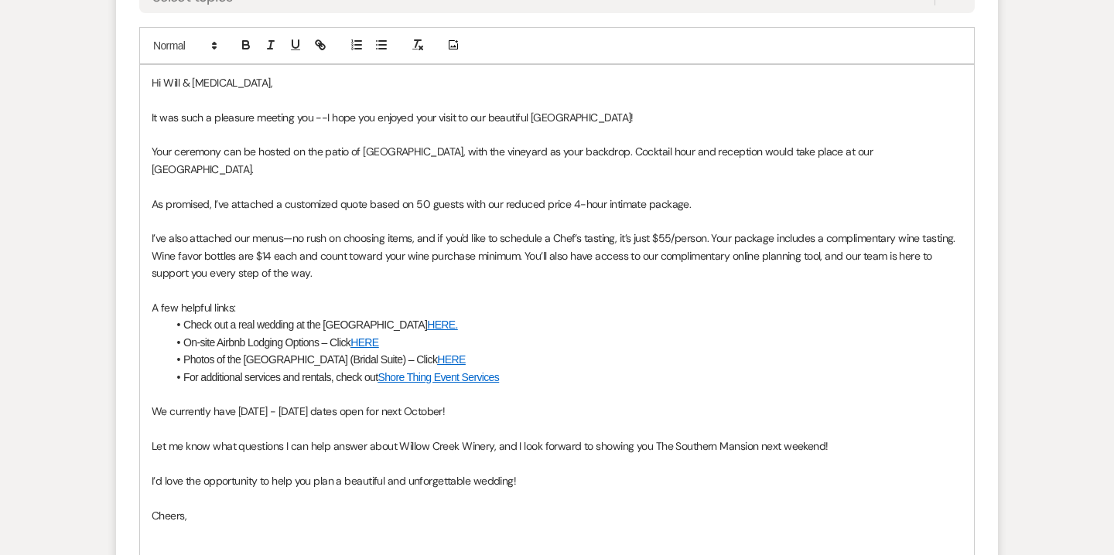
click at [277, 481] on span "I’d love the opportunity to help you plan a beautiful and unforgettable wedding!" at bounding box center [334, 481] width 364 height 14
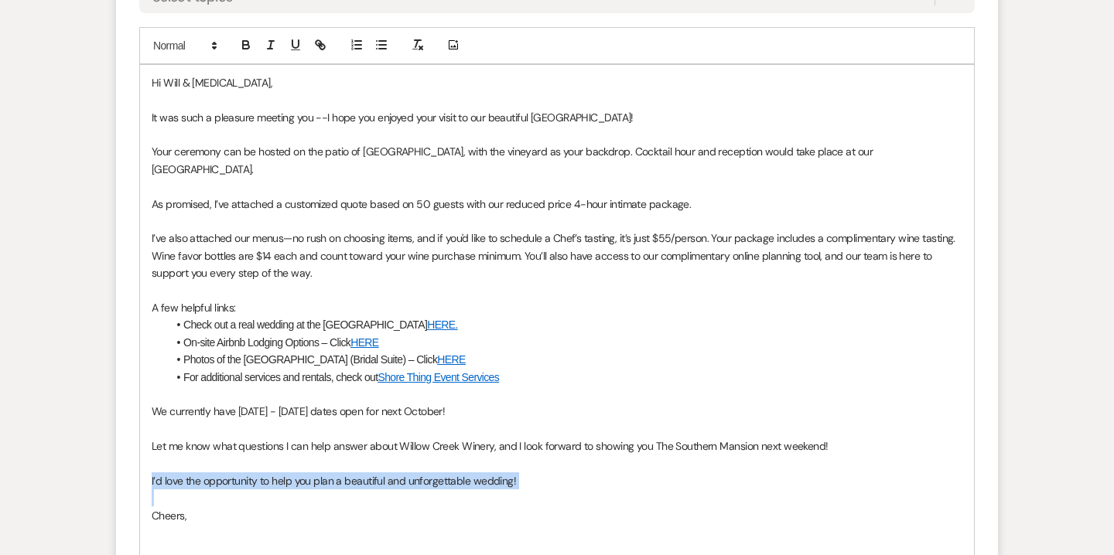
click at [277, 481] on span "I’d love the opportunity to help you plan a beautiful and unforgettable wedding!" at bounding box center [334, 481] width 364 height 14
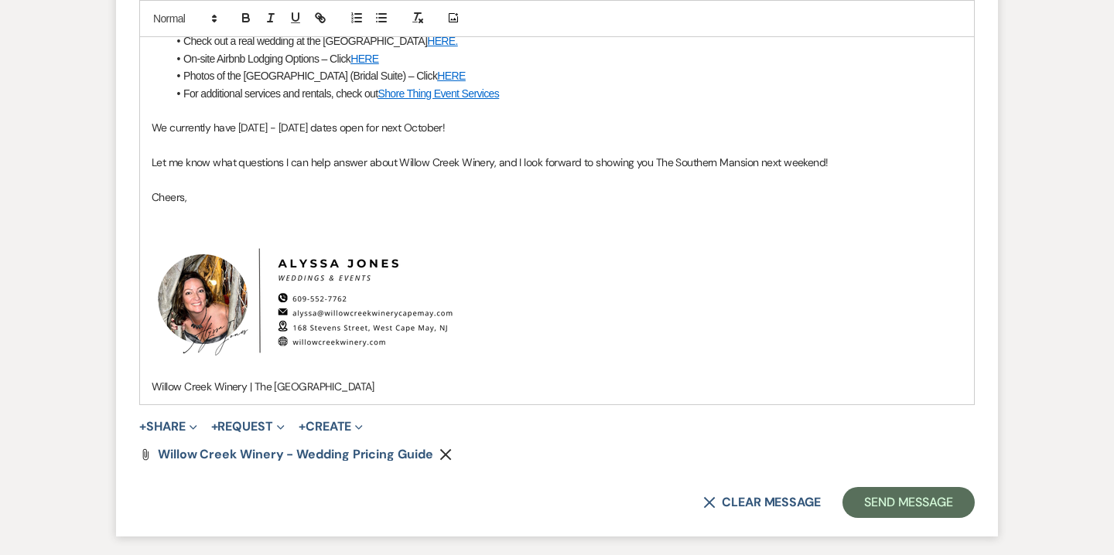
scroll to position [1210, 0]
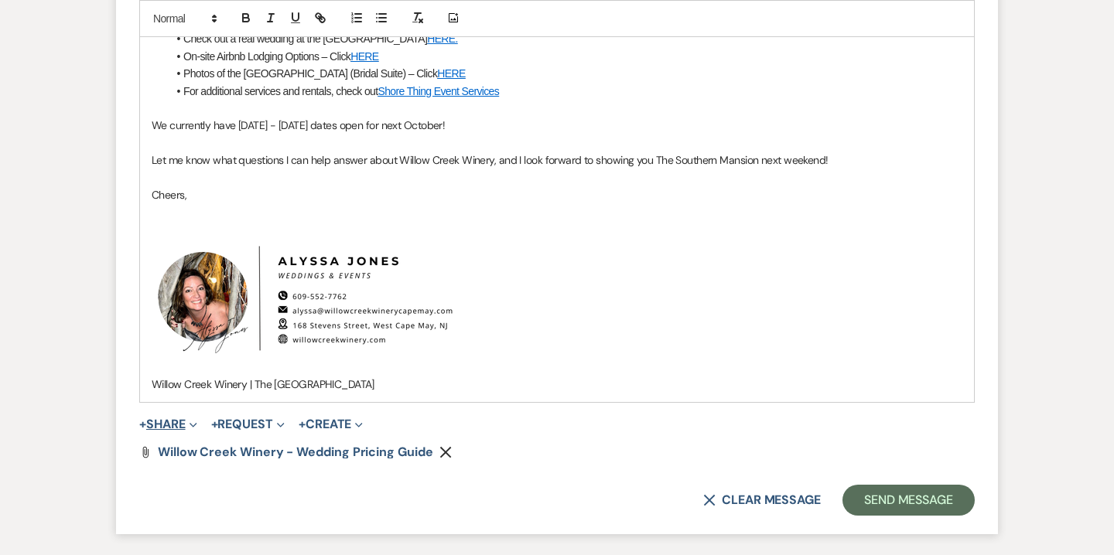
click at [183, 422] on button "+ Share Expand" at bounding box center [168, 425] width 58 height 12
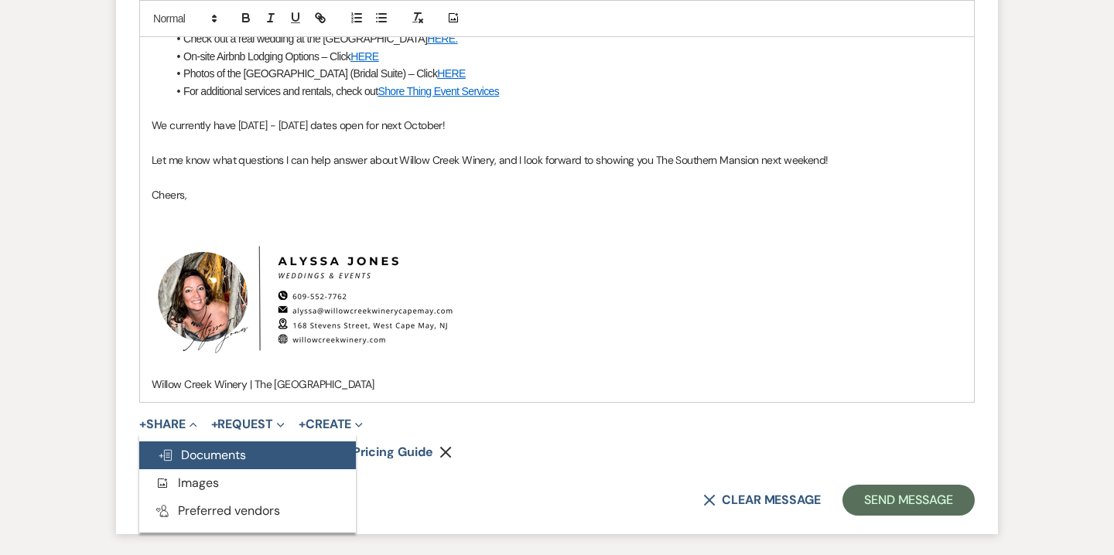
click at [210, 446] on button "Doc Upload Documents" at bounding box center [247, 456] width 217 height 28
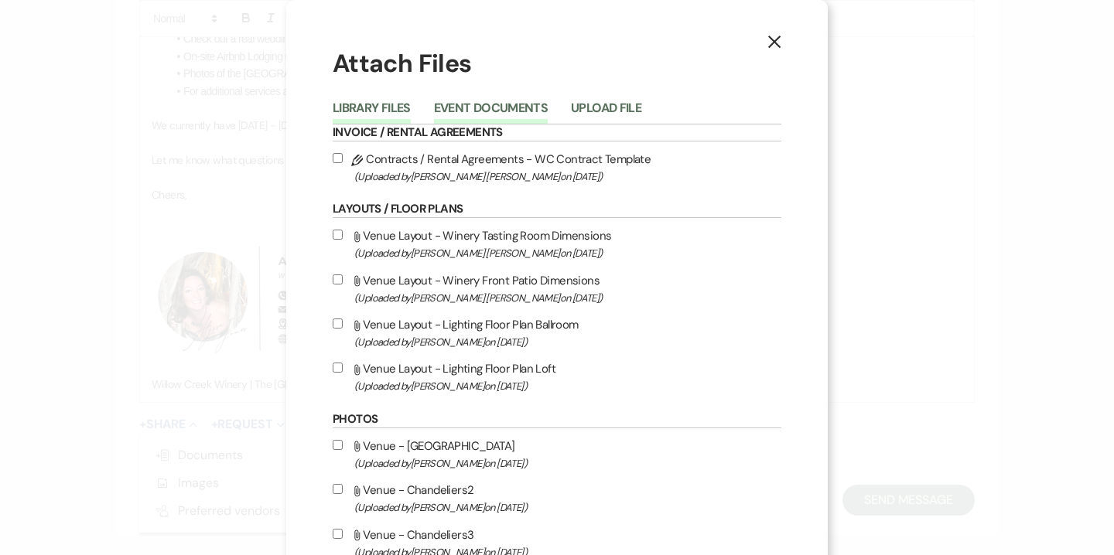
click at [474, 115] on button "Event Documents" at bounding box center [491, 113] width 114 height 22
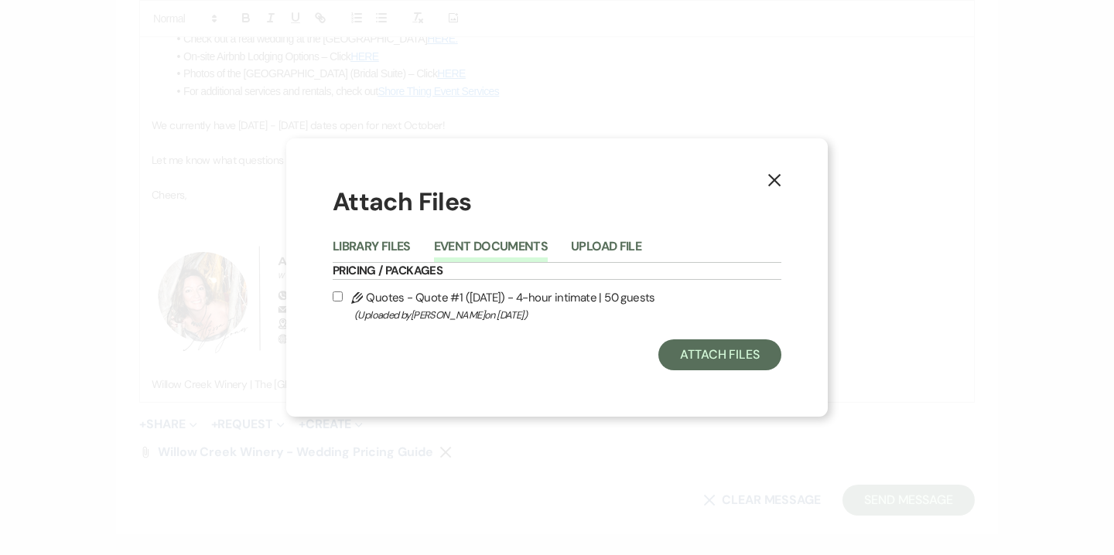
click at [494, 302] on label "Pencil Quotes - Quote #1 (9-18-2025) - 4-hour intimate | 50 guests (Uploaded by…" at bounding box center [557, 306] width 449 height 36
click at [343, 302] on input "Pencil Quotes - Quote #1 (9-18-2025) - 4-hour intimate | 50 guests (Uploaded by…" at bounding box center [338, 297] width 10 height 10
checkbox input "true"
click at [680, 343] on button "Attach Files" at bounding box center [719, 355] width 123 height 31
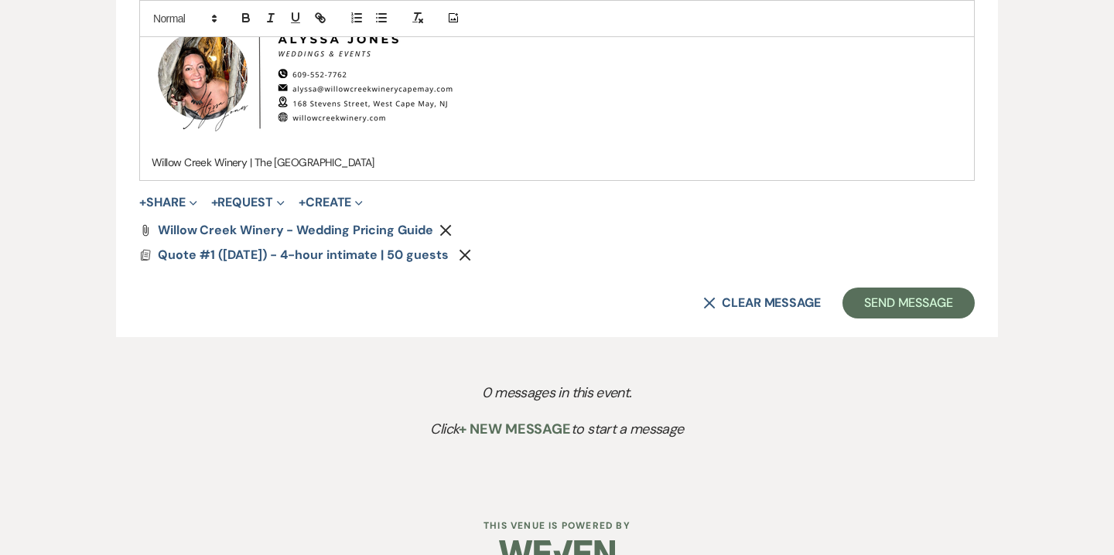
scroll to position [1466, 0]
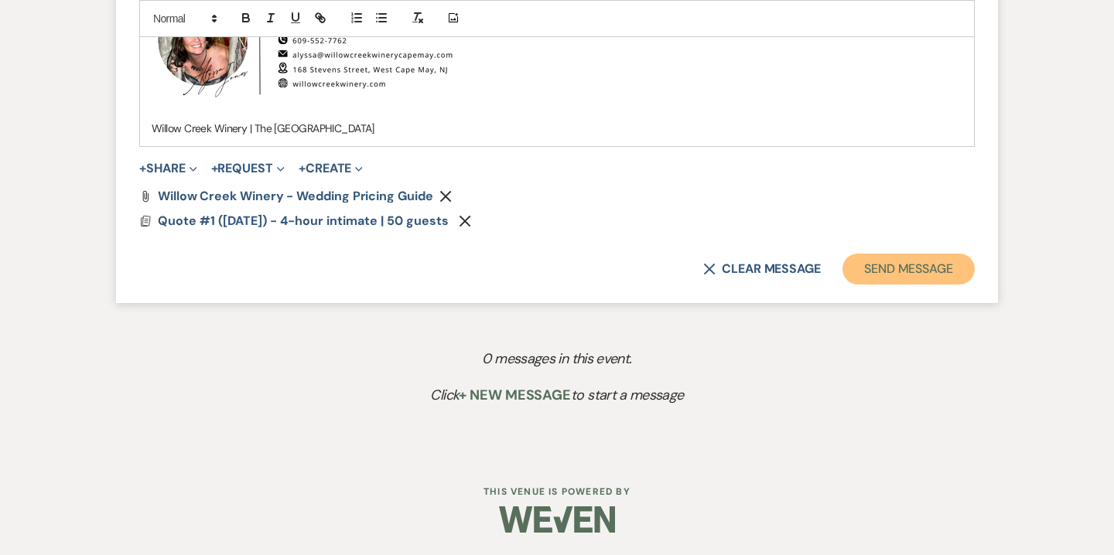
click at [942, 268] on button "Send Message" at bounding box center [908, 269] width 132 height 31
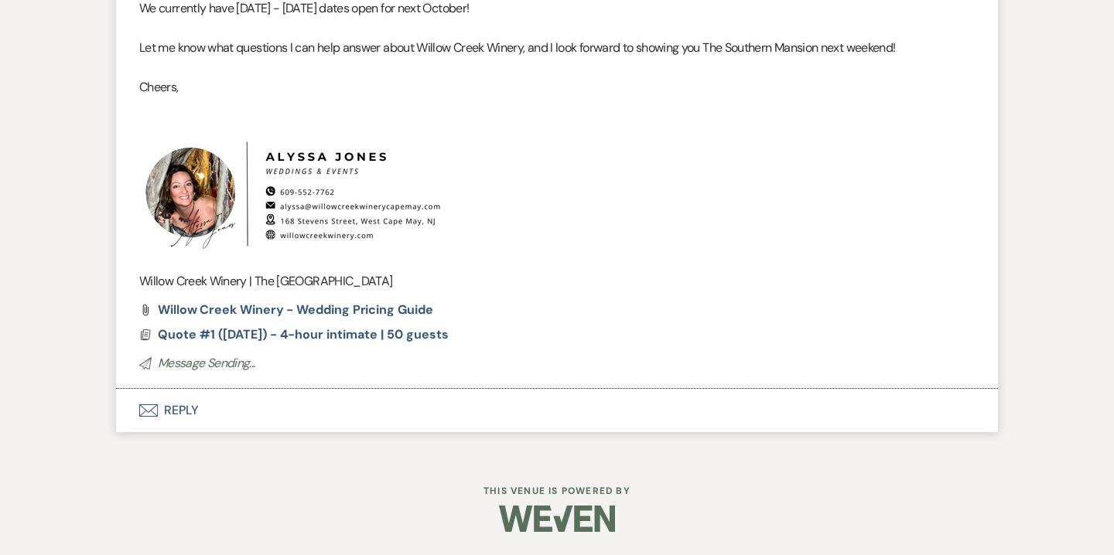
scroll to position [786, 0]
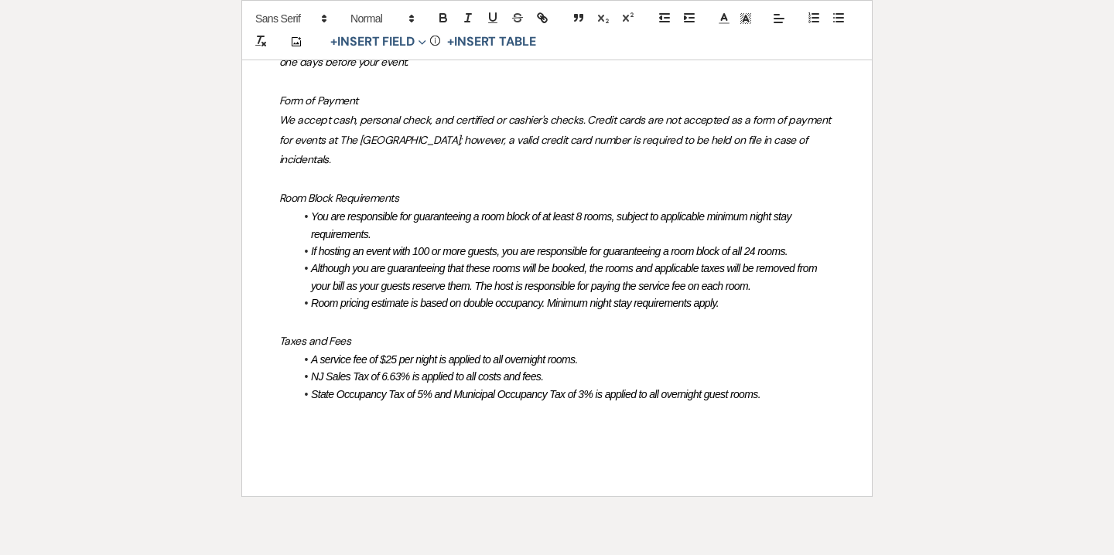
scroll to position [1696, 0]
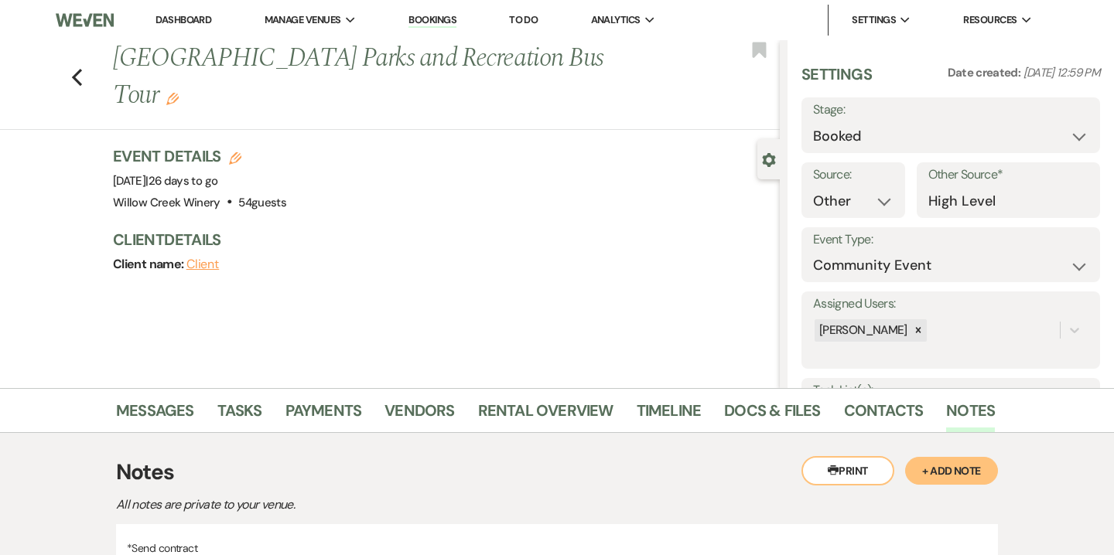
select select "14"
select select "7"
